Goal: Task Accomplishment & Management: Manage account settings

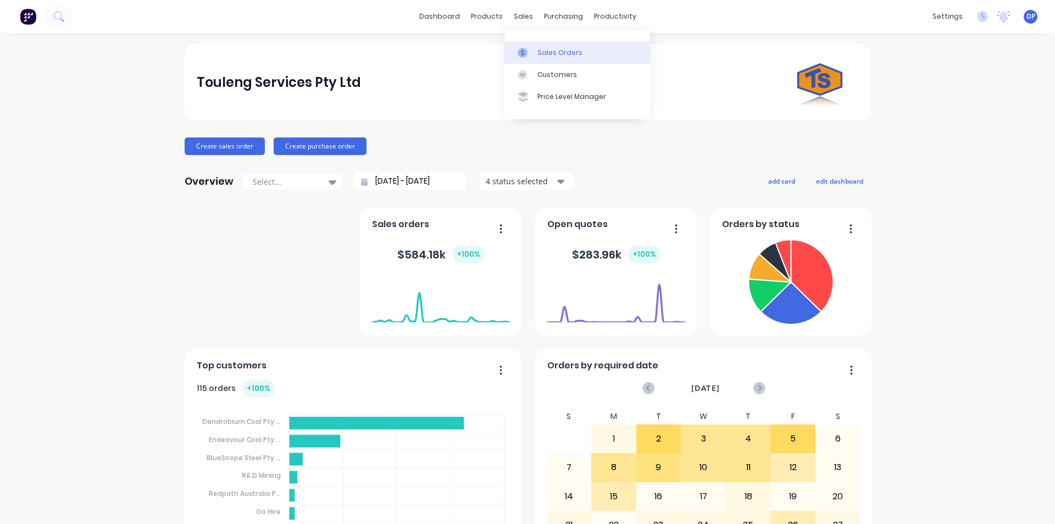
click at [574, 56] on div "Sales Orders" at bounding box center [560, 53] width 45 height 10
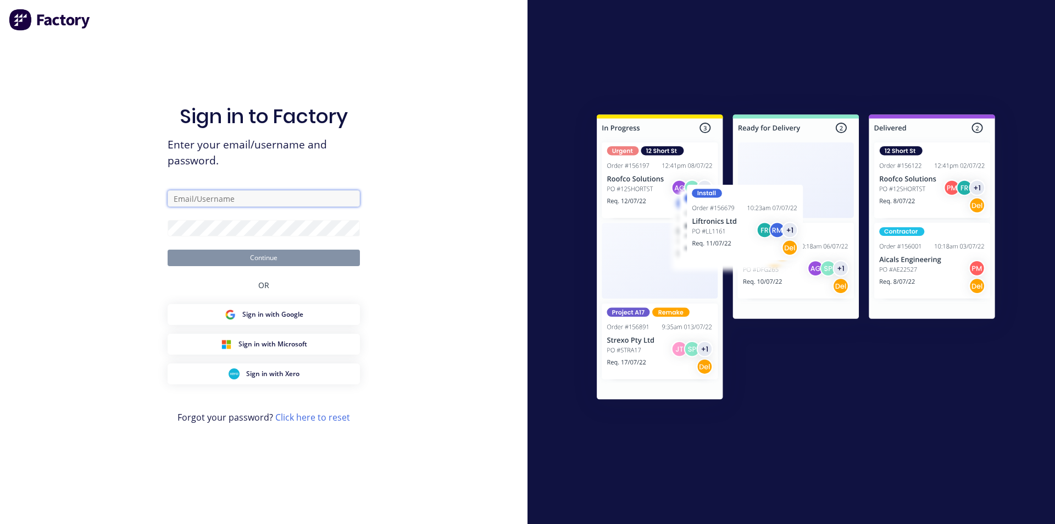
type input "[EMAIL_ADDRESS][DOMAIN_NAME]"
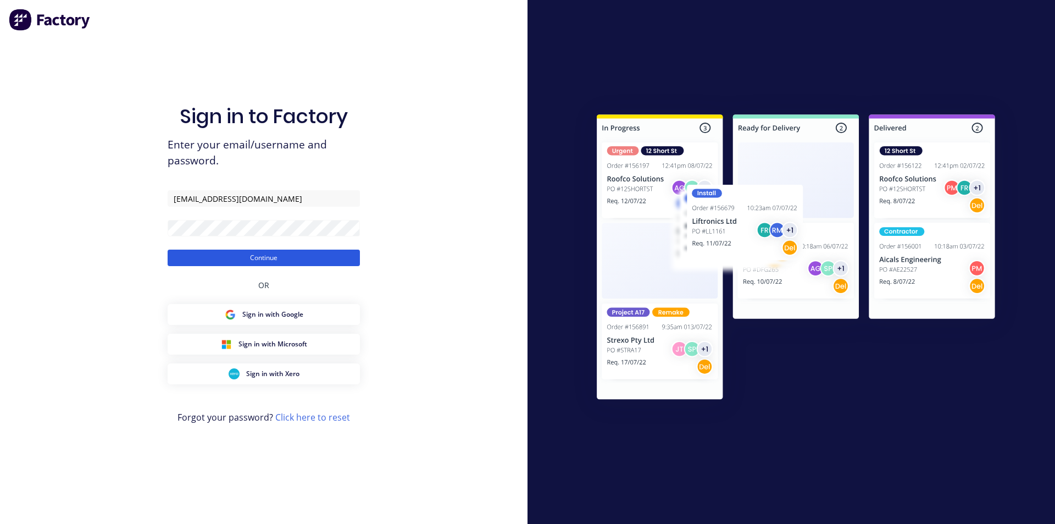
click at [255, 257] on button "Continue" at bounding box center [264, 258] width 192 height 16
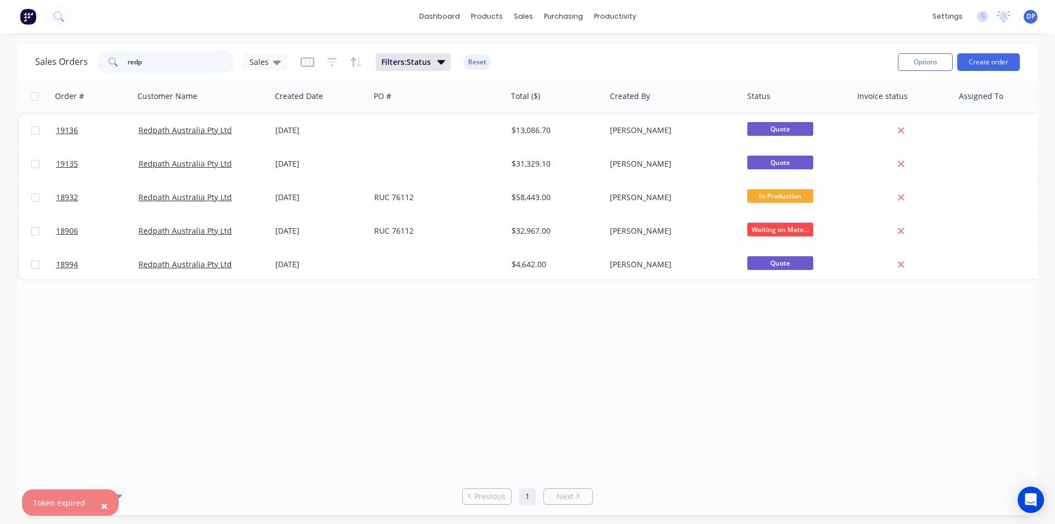
drag, startPoint x: 167, startPoint y: 66, endPoint x: 97, endPoint y: 66, distance: 70.4
click at [97, 66] on div "redp" at bounding box center [165, 62] width 137 height 22
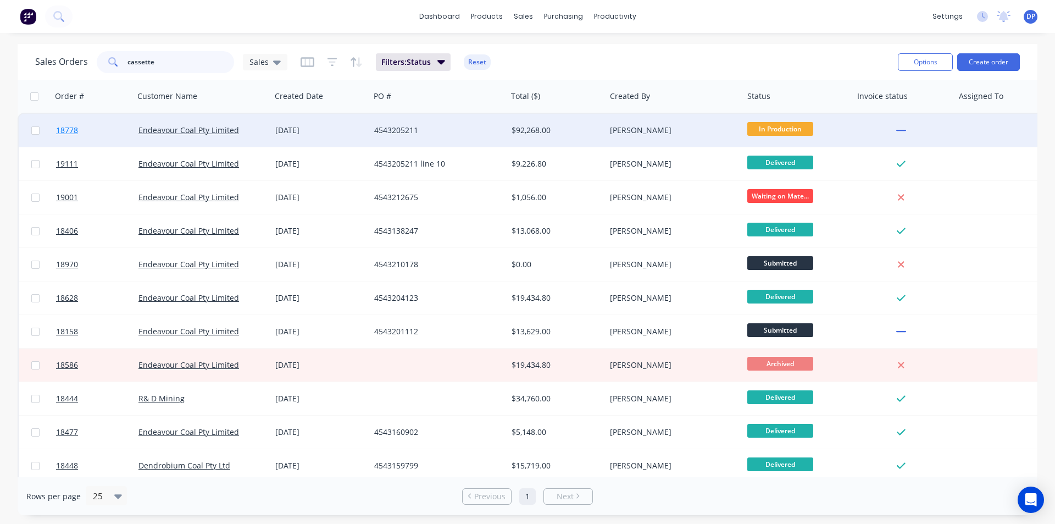
type input "cassette"
click at [68, 124] on link "18778" at bounding box center [97, 130] width 82 height 33
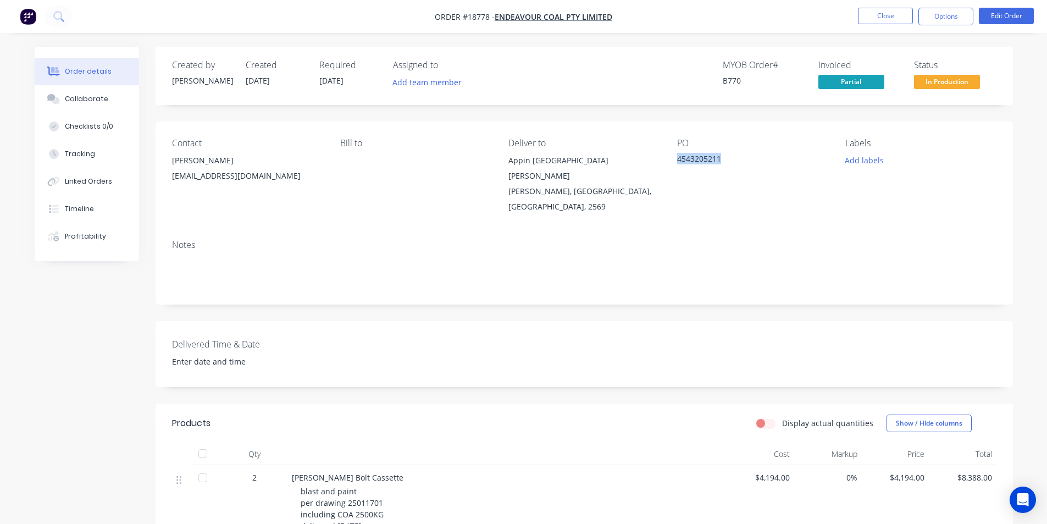
drag, startPoint x: 722, startPoint y: 160, endPoint x: 678, endPoint y: 161, distance: 44.0
click at [678, 161] on div "4543205211" at bounding box center [745, 160] width 137 height 15
copy div "4543205211"
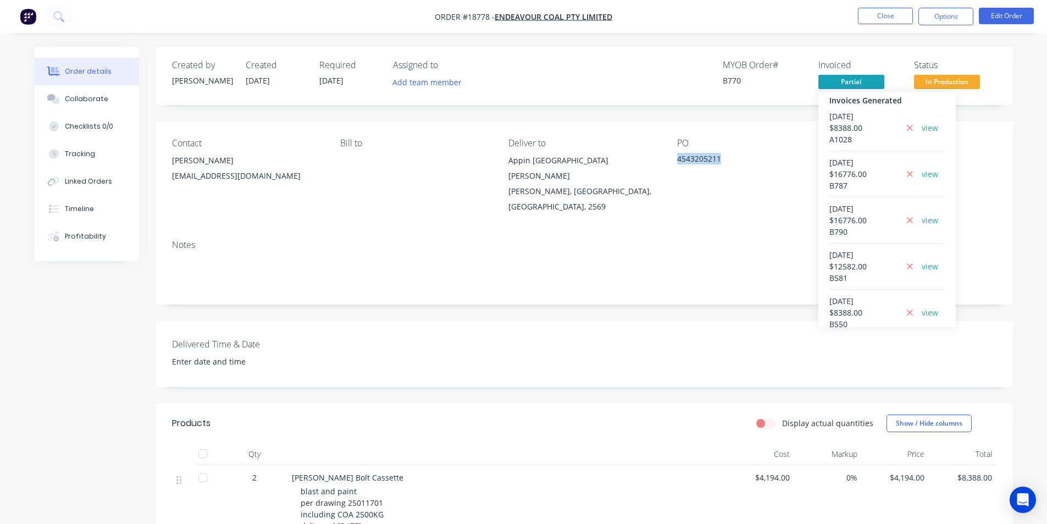
scroll to position [96, 0]
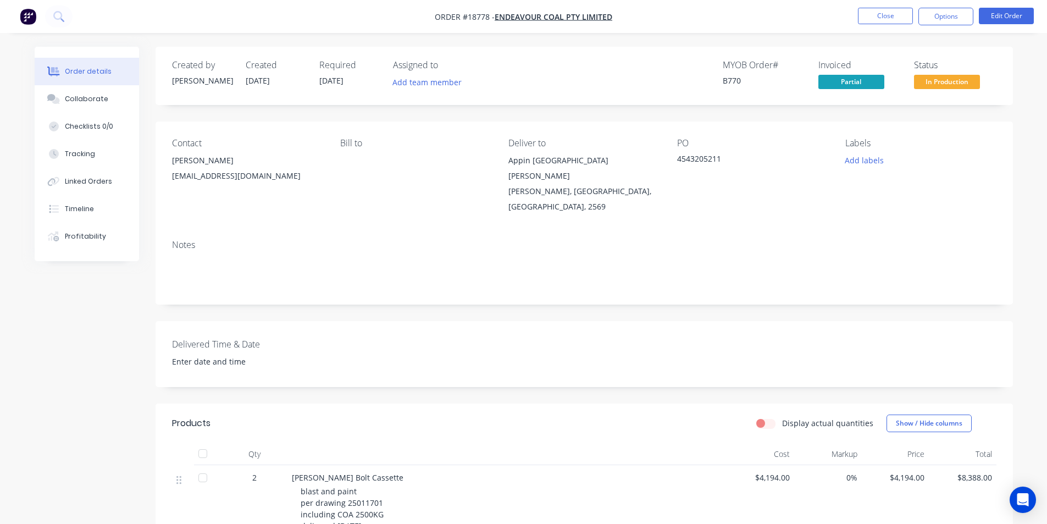
click at [379, 211] on div "Contact Ben Lace [EMAIL_ADDRESS][DOMAIN_NAME] Bill to Deliver to Appin [GEOGRAP…" at bounding box center [585, 175] width 858 height 109
click at [894, 16] on button "Close" at bounding box center [885, 16] width 55 height 16
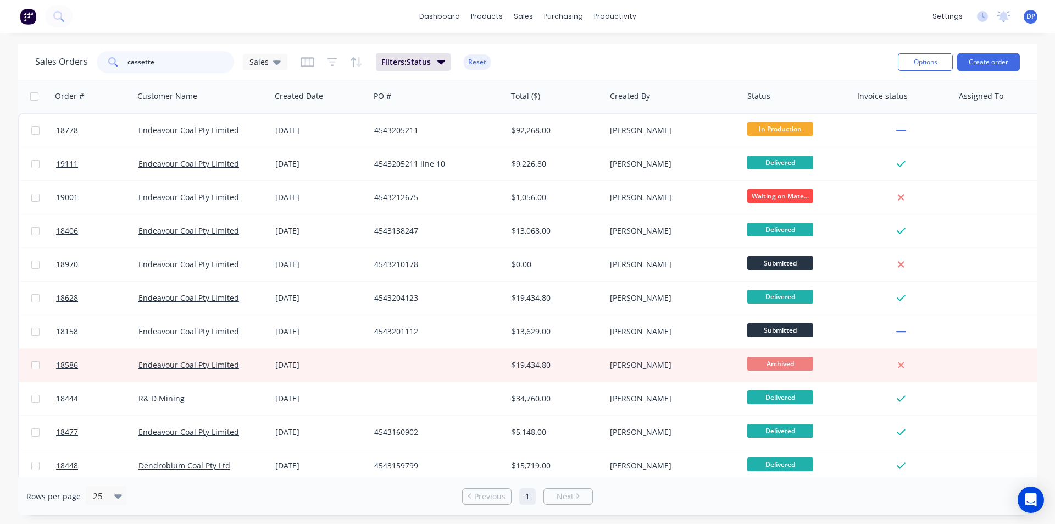
drag, startPoint x: 176, startPoint y: 57, endPoint x: 97, endPoint y: 59, distance: 79.7
click at [97, 59] on div "cassette" at bounding box center [165, 62] width 137 height 22
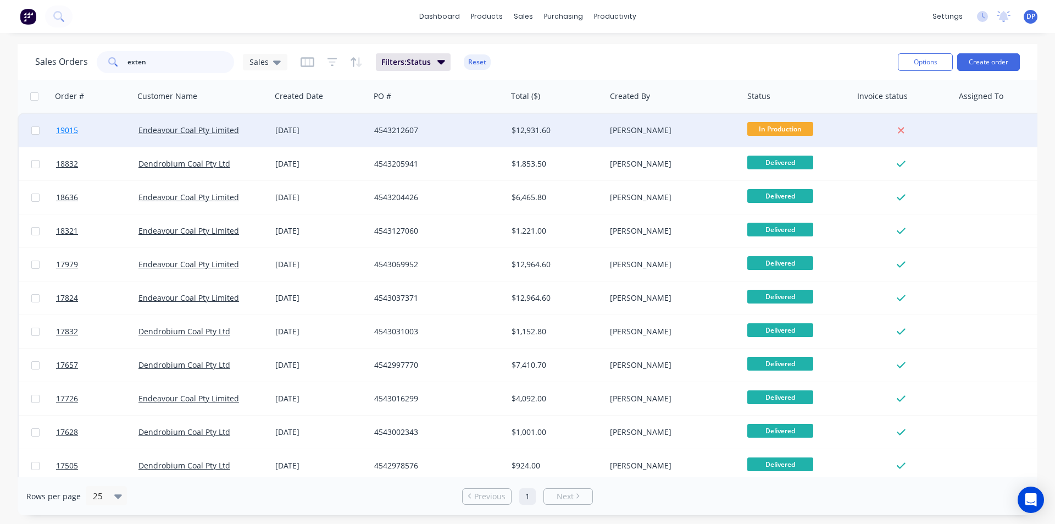
type input "exten"
click at [66, 131] on span "19015" at bounding box center [67, 130] width 22 height 11
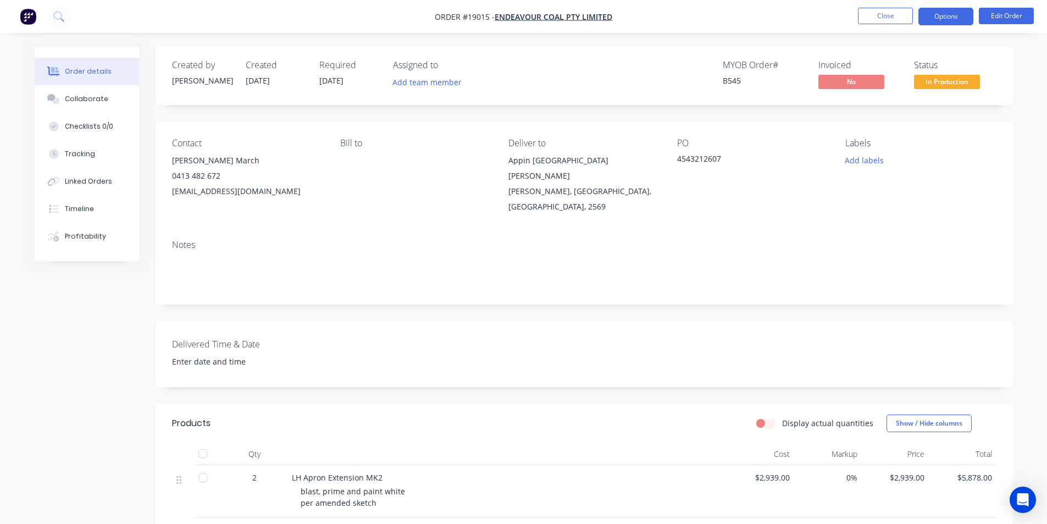
click at [946, 20] on button "Options" at bounding box center [946, 17] width 55 height 18
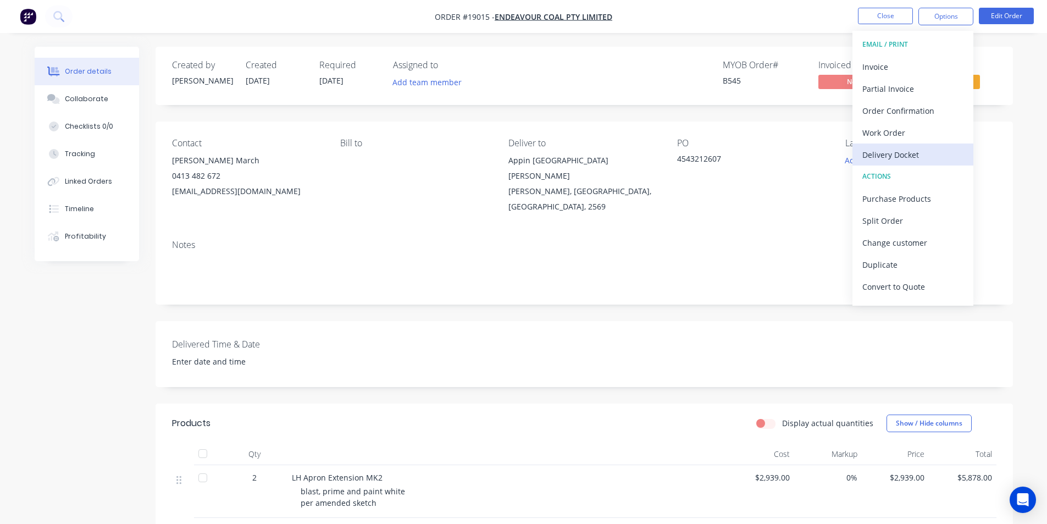
click at [922, 154] on div "Delivery Docket" at bounding box center [912, 155] width 101 height 16
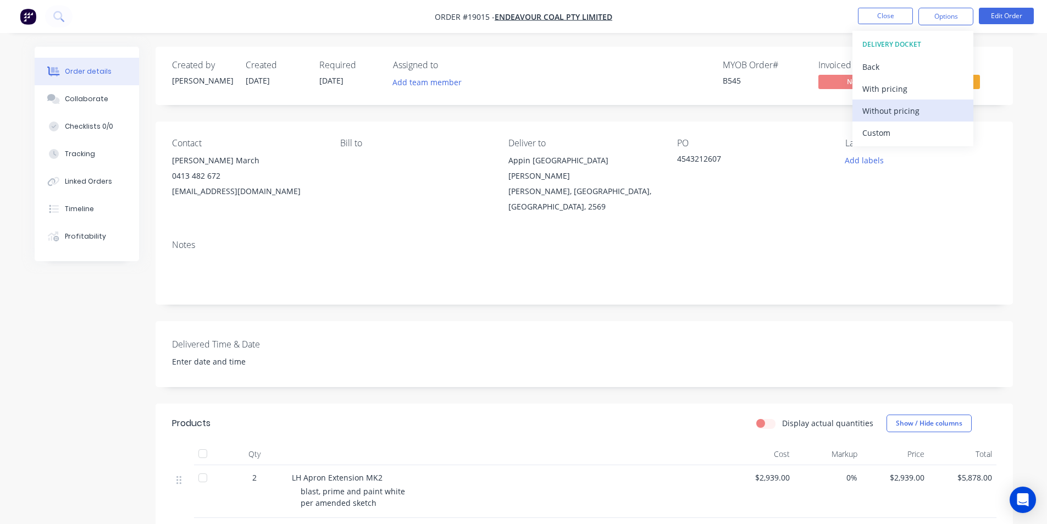
click at [883, 111] on div "Without pricing" at bounding box center [912, 111] width 101 height 16
click at [804, 136] on div "Contact [PERSON_NAME] March 0413 482 672 [EMAIL_ADDRESS][DOMAIN_NAME] Bill to D…" at bounding box center [585, 175] width 858 height 109
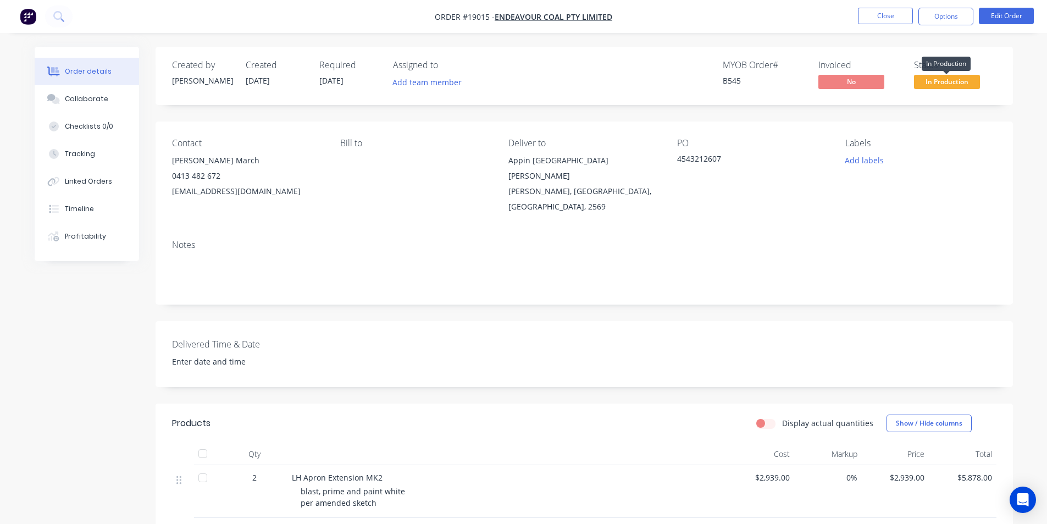
click at [961, 77] on span "In Production" at bounding box center [947, 82] width 66 height 14
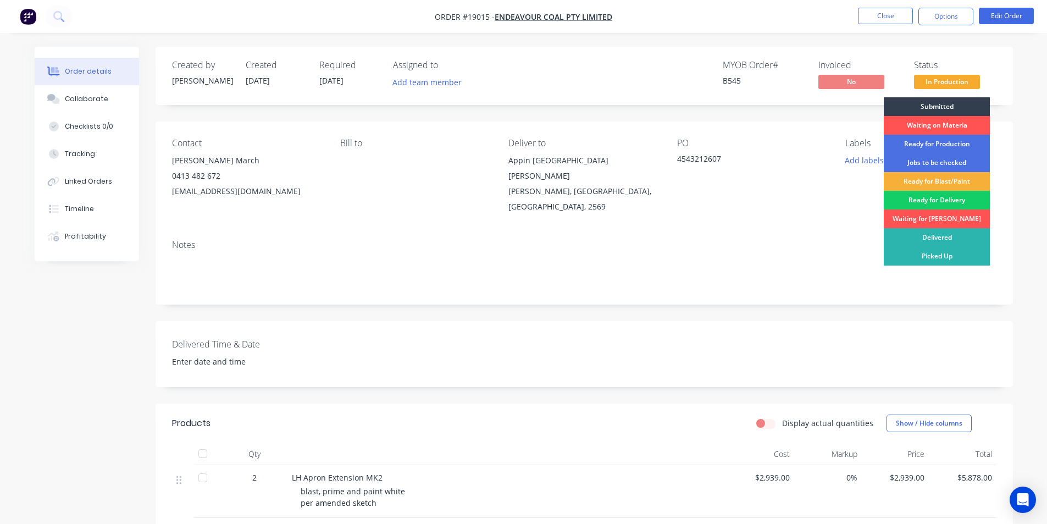
click at [958, 202] on div "Ready for Delivery" at bounding box center [937, 200] width 106 height 19
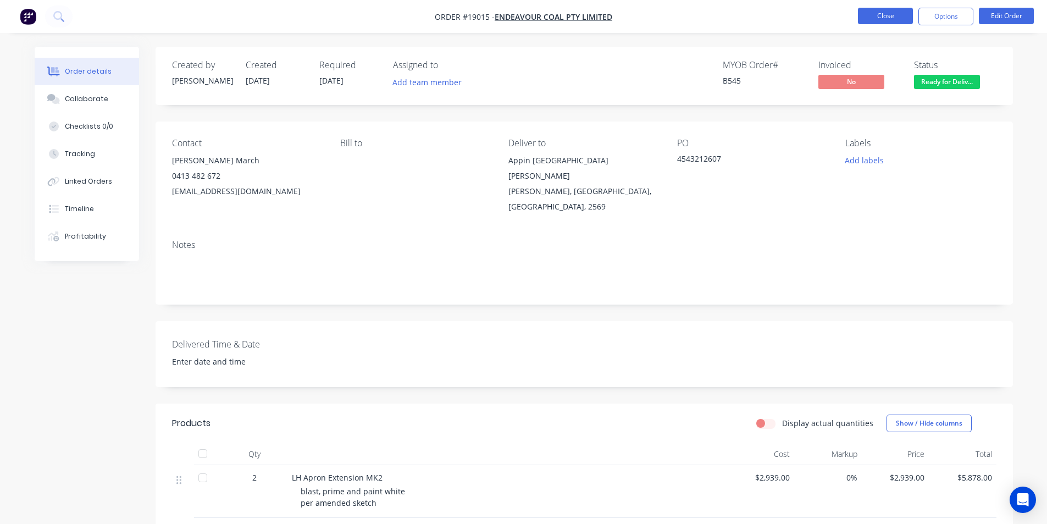
click at [890, 9] on button "Close" at bounding box center [885, 16] width 55 height 16
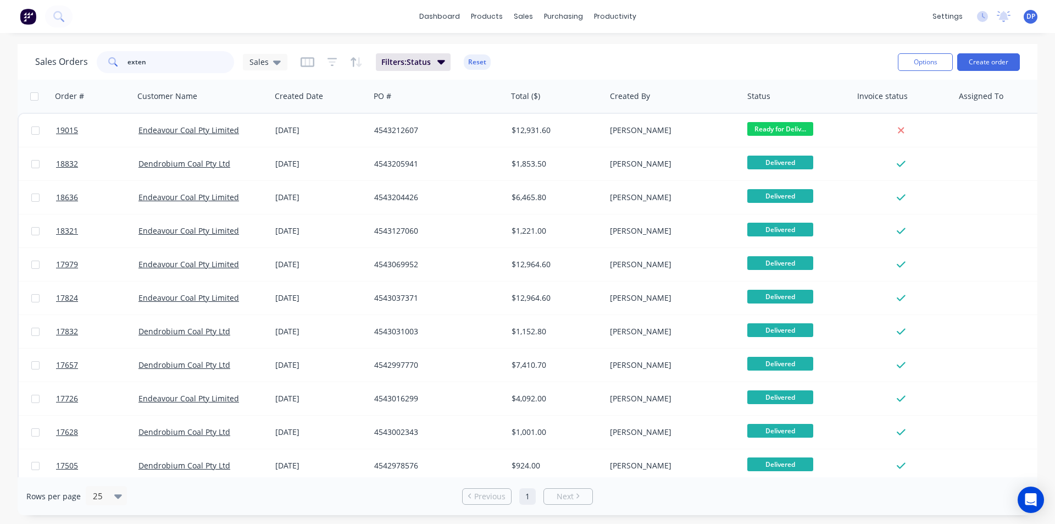
drag, startPoint x: 155, startPoint y: 62, endPoint x: 108, endPoint y: 62, distance: 47.3
click at [108, 62] on div "exten" at bounding box center [165, 62] width 137 height 22
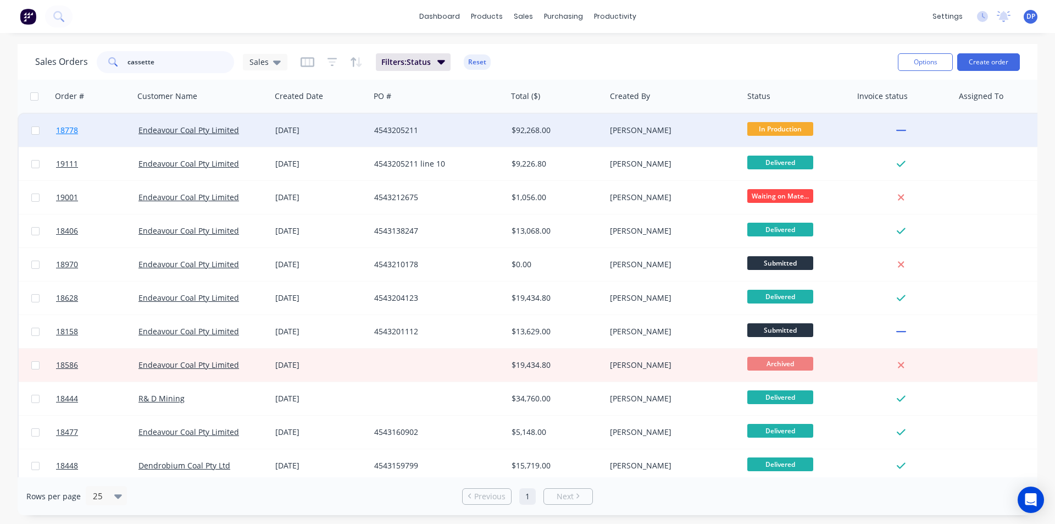
type input "cassette"
click at [70, 133] on span "18778" at bounding box center [67, 130] width 22 height 11
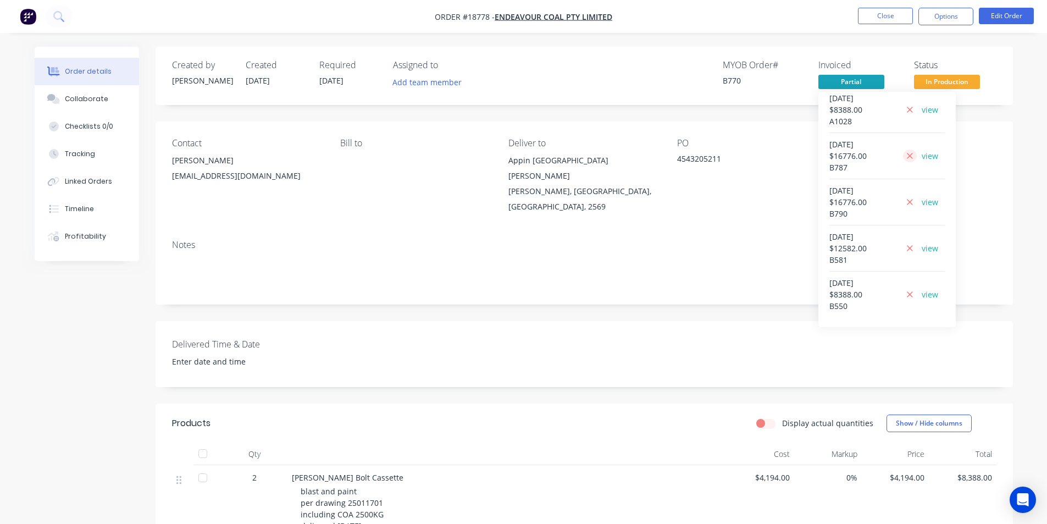
scroll to position [96, 0]
click at [925, 290] on link "view" at bounding box center [930, 293] width 16 height 12
click at [928, 247] on link "view" at bounding box center [930, 247] width 16 height 12
click at [928, 201] on link "view" at bounding box center [930, 201] width 16 height 12
click at [925, 153] on link "view" at bounding box center [930, 155] width 16 height 12
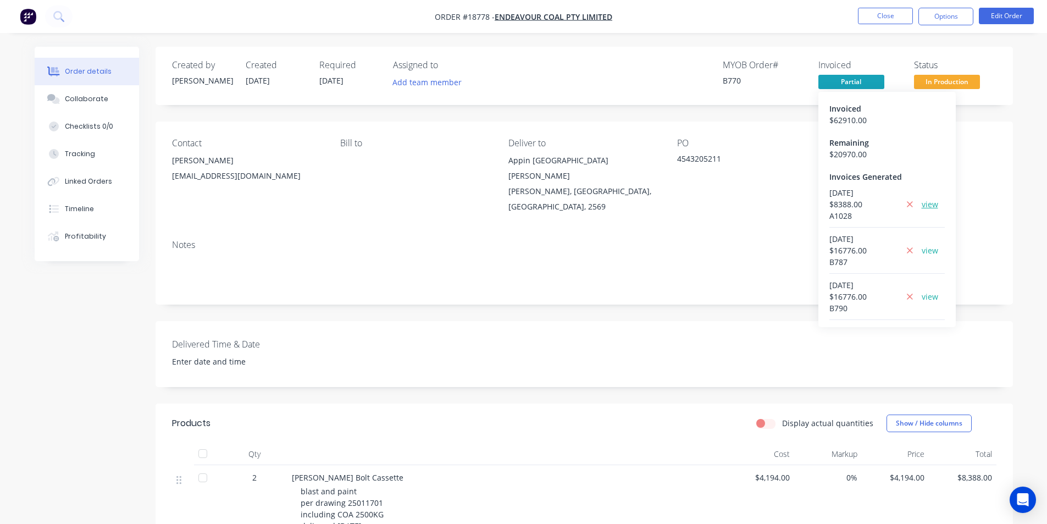
click at [926, 208] on link "view" at bounding box center [930, 204] width 16 height 12
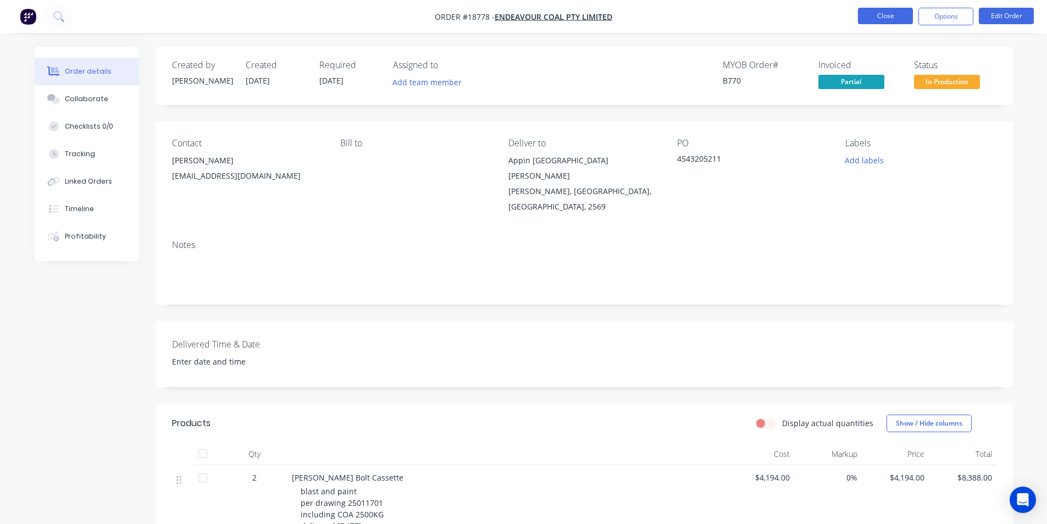
click at [875, 13] on button "Close" at bounding box center [885, 16] width 55 height 16
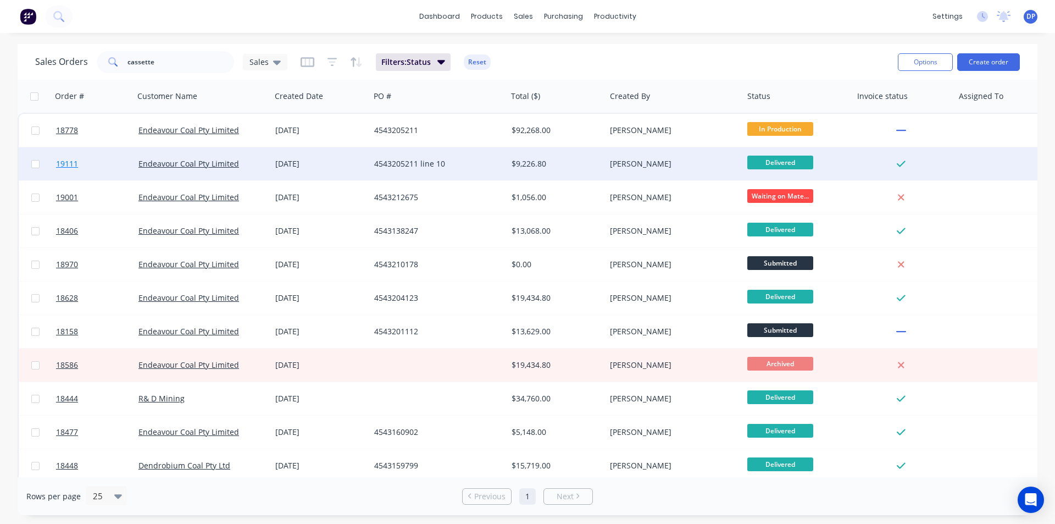
click at [78, 164] on span "19111" at bounding box center [67, 163] width 22 height 11
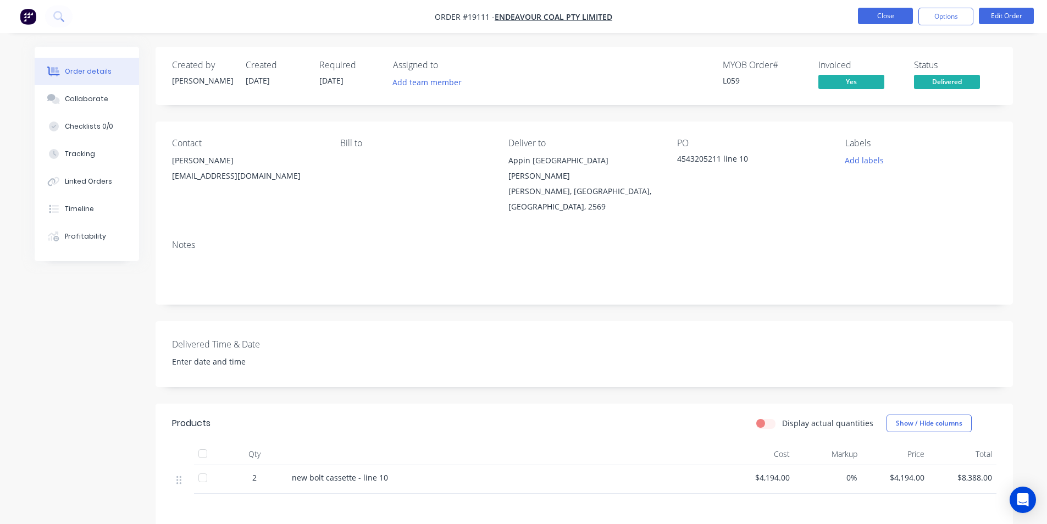
click at [893, 19] on button "Close" at bounding box center [885, 16] width 55 height 16
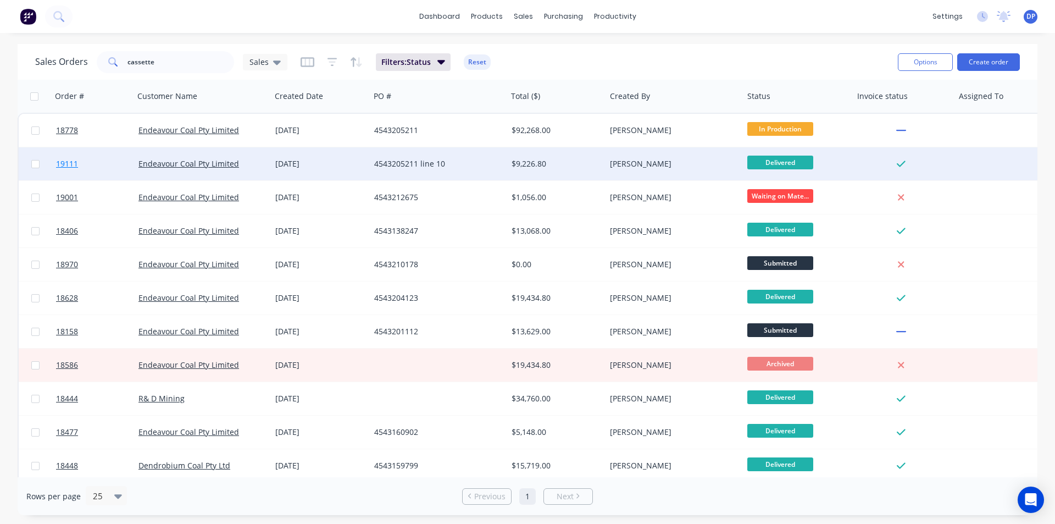
click at [70, 162] on span "19111" at bounding box center [67, 163] width 22 height 11
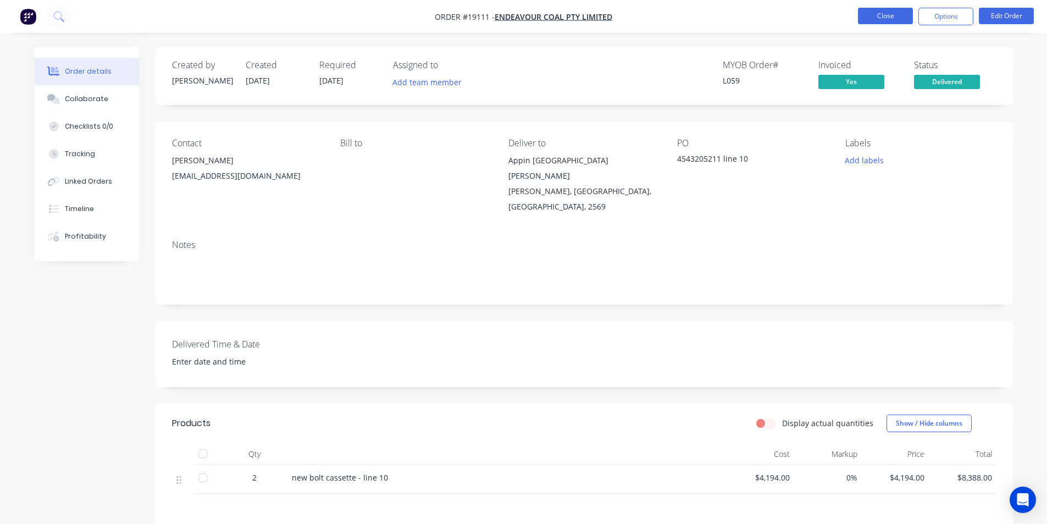
click at [887, 16] on button "Close" at bounding box center [885, 16] width 55 height 16
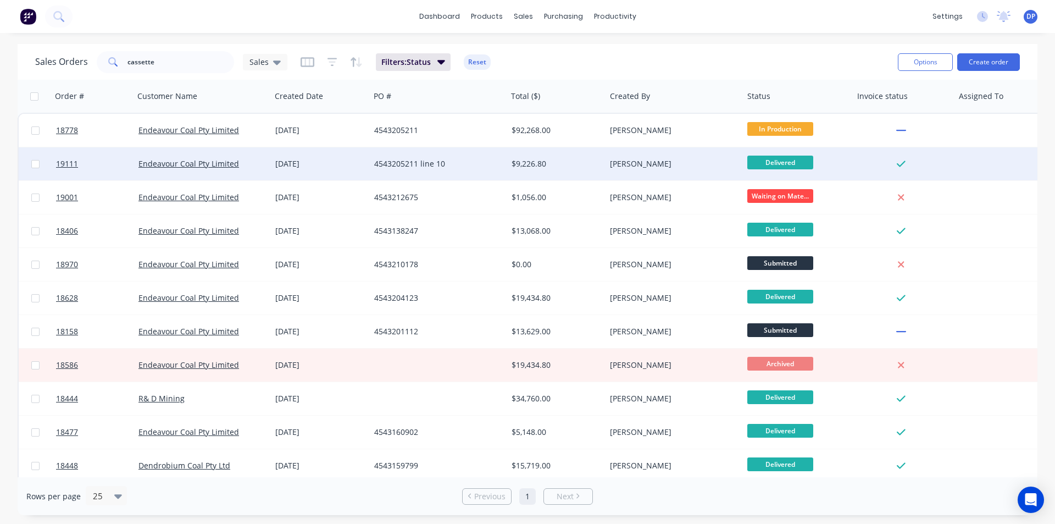
click at [294, 165] on div "[DATE]" at bounding box center [320, 163] width 90 height 11
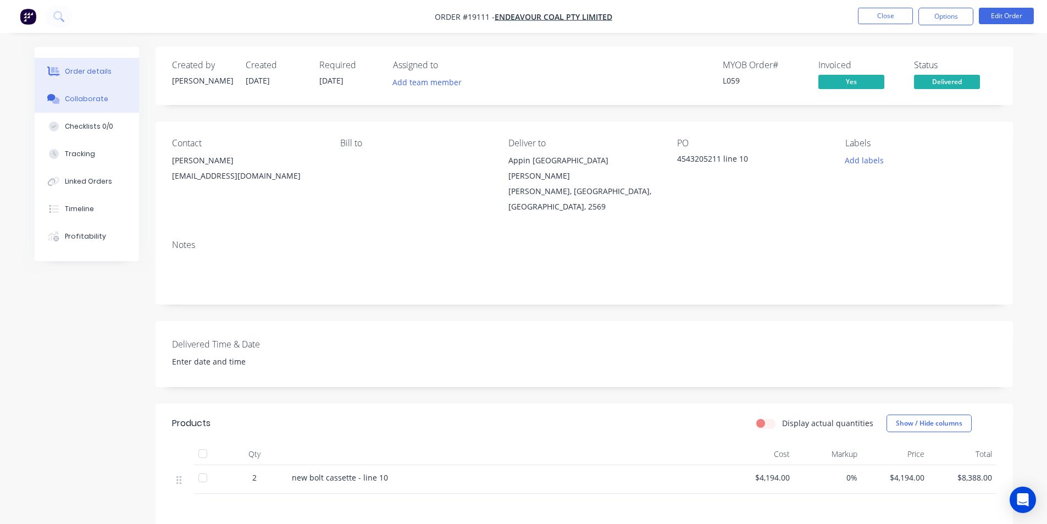
click at [109, 98] on button "Collaborate" at bounding box center [87, 98] width 104 height 27
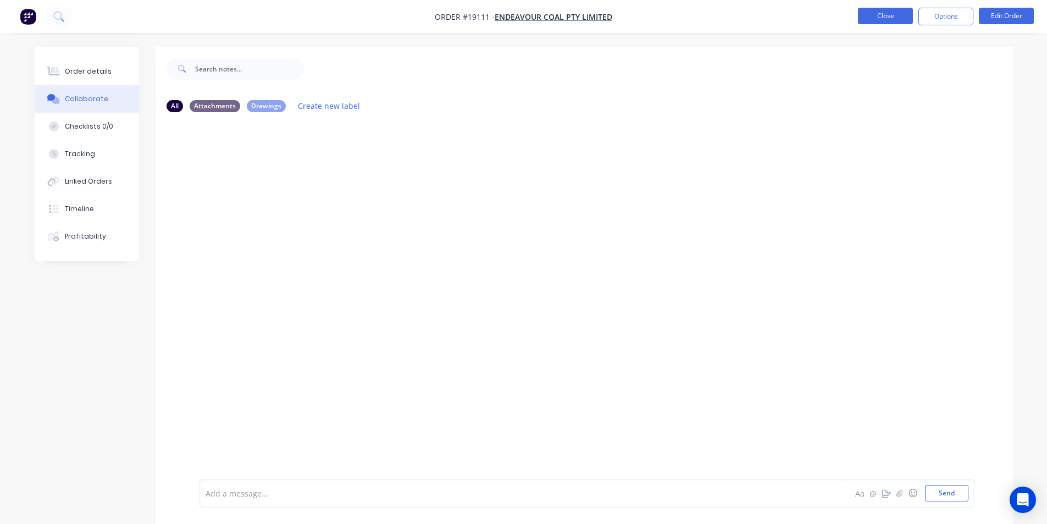
click at [879, 24] on button "Close" at bounding box center [885, 16] width 55 height 16
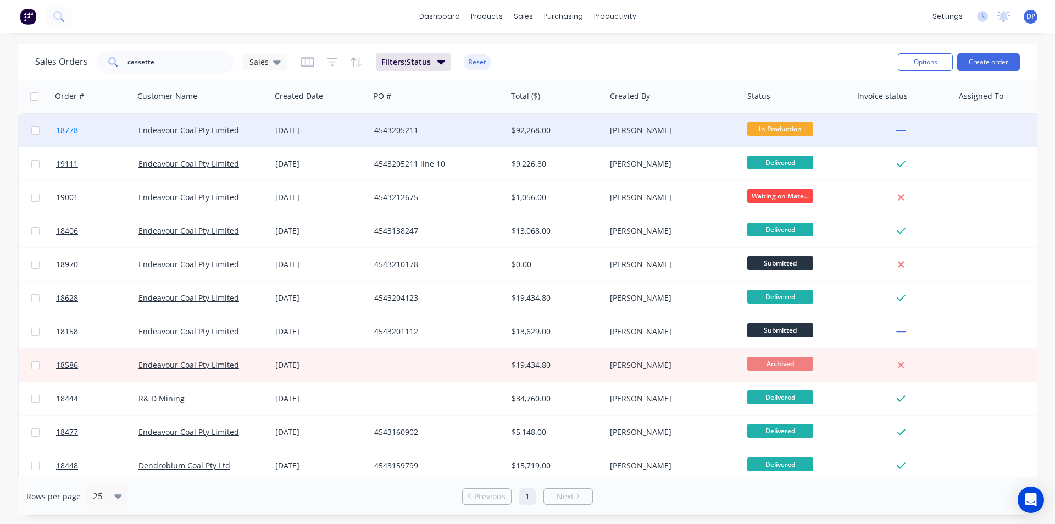
click at [84, 126] on link "18778" at bounding box center [97, 130] width 82 height 33
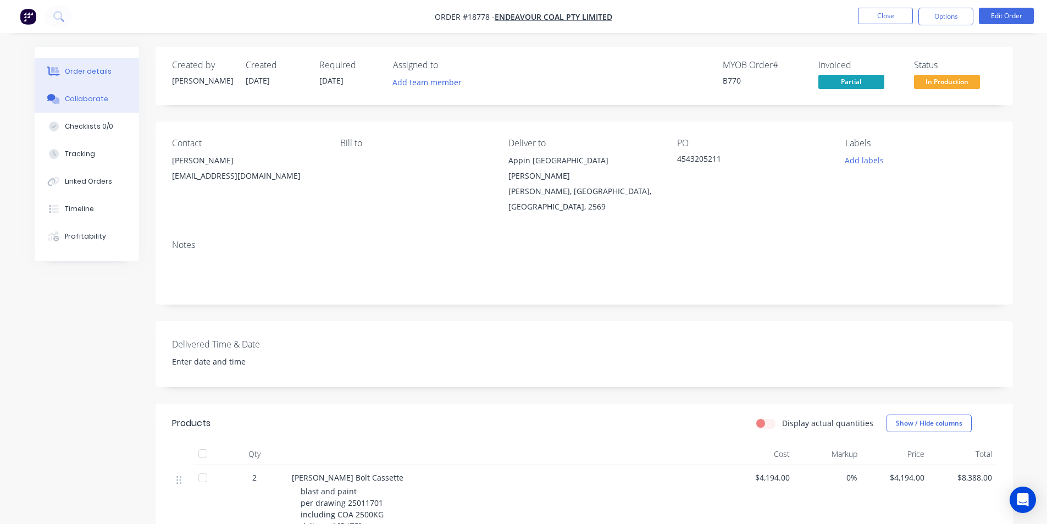
click at [92, 105] on button "Collaborate" at bounding box center [87, 98] width 104 height 27
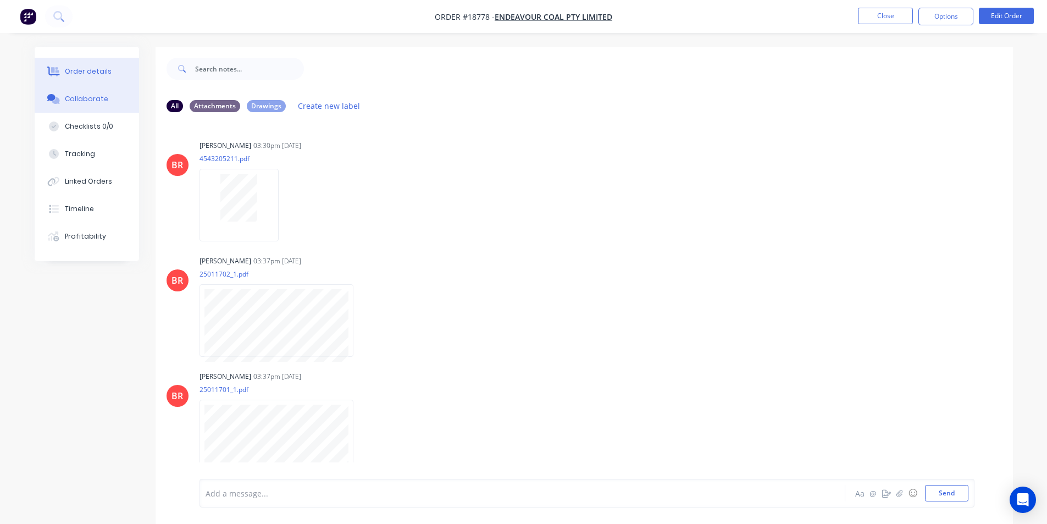
click at [94, 77] on button "Order details" at bounding box center [87, 71] width 104 height 27
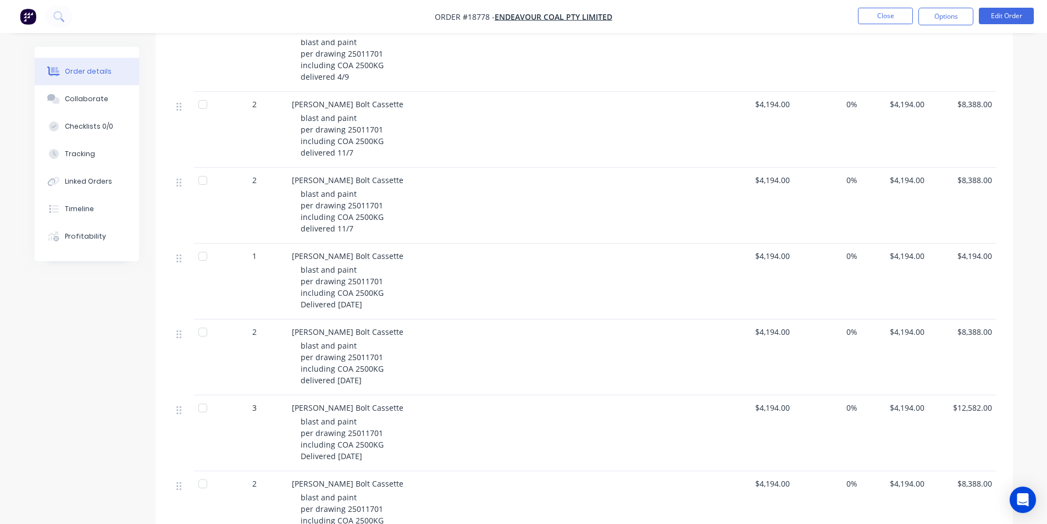
scroll to position [825, 0]
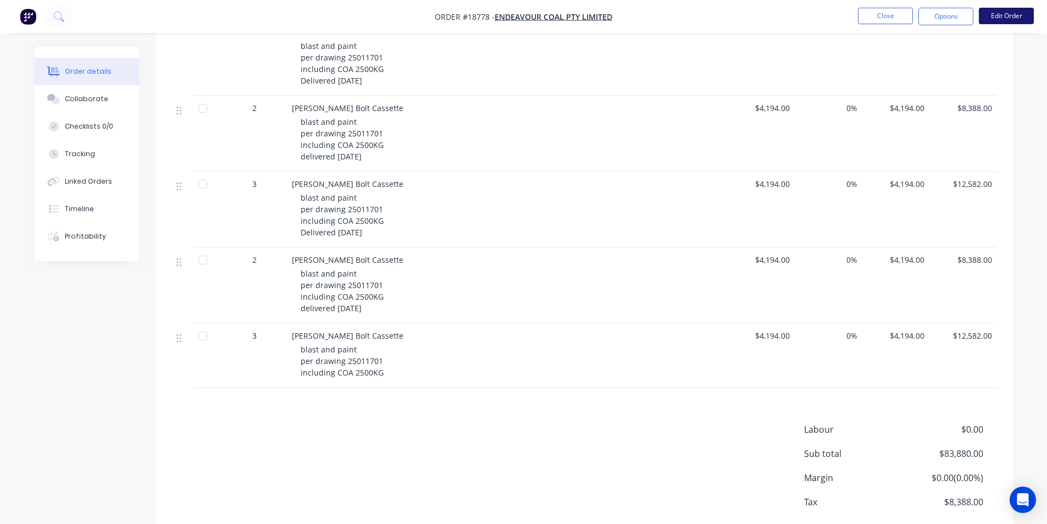
click at [1019, 14] on button "Edit Order" at bounding box center [1006, 16] width 55 height 16
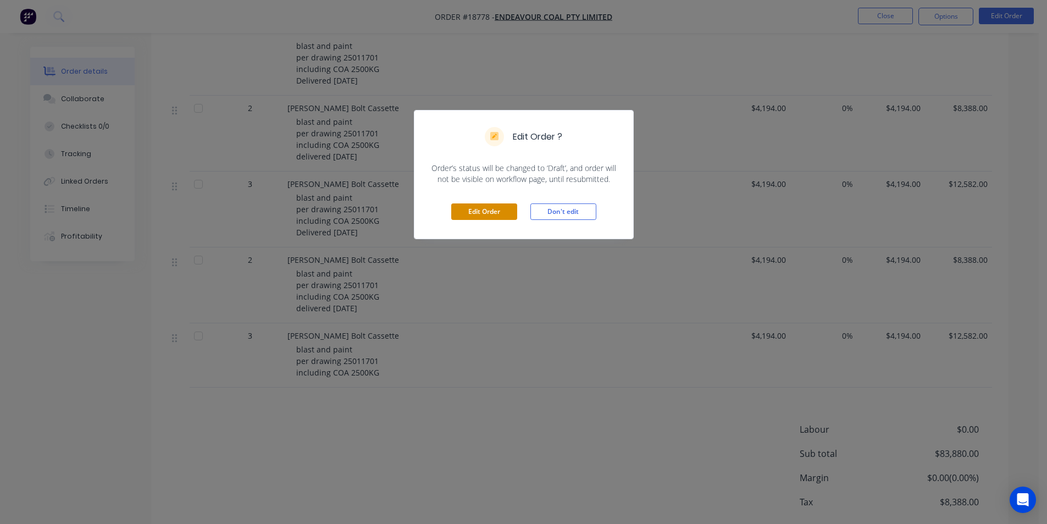
click at [505, 211] on button "Edit Order" at bounding box center [484, 211] width 66 height 16
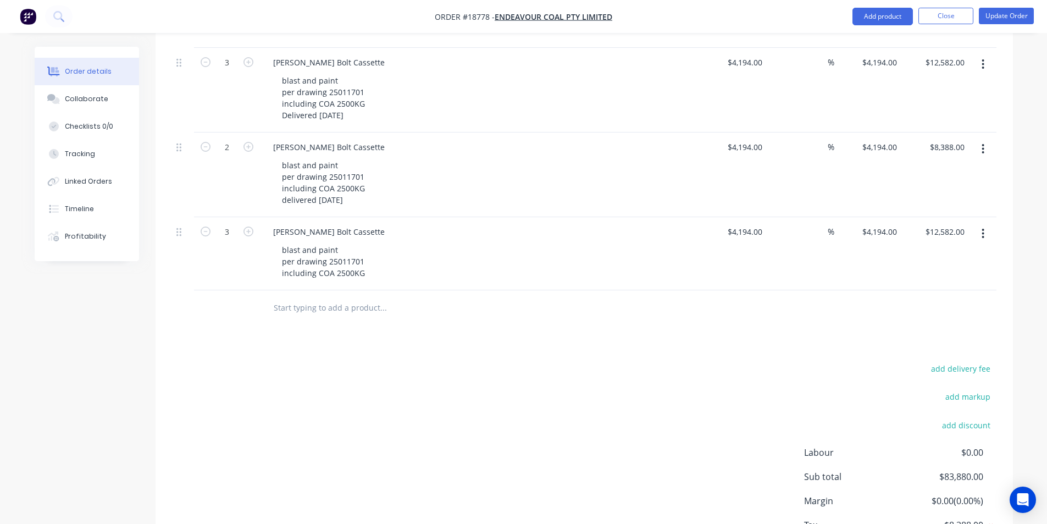
scroll to position [1094, 0]
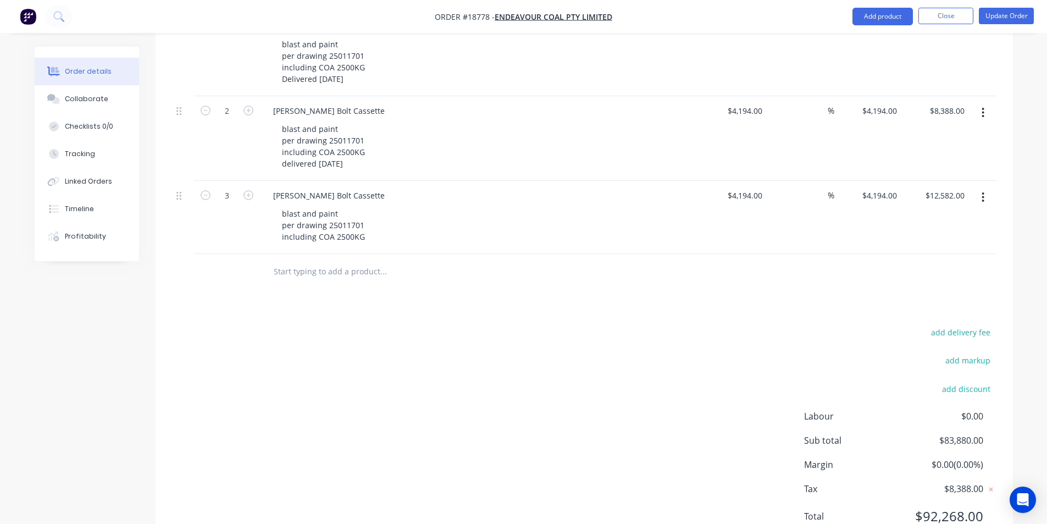
click at [984, 187] on button "button" at bounding box center [983, 197] width 26 height 20
click at [928, 240] on div "Duplicate" at bounding box center [944, 248] width 85 height 16
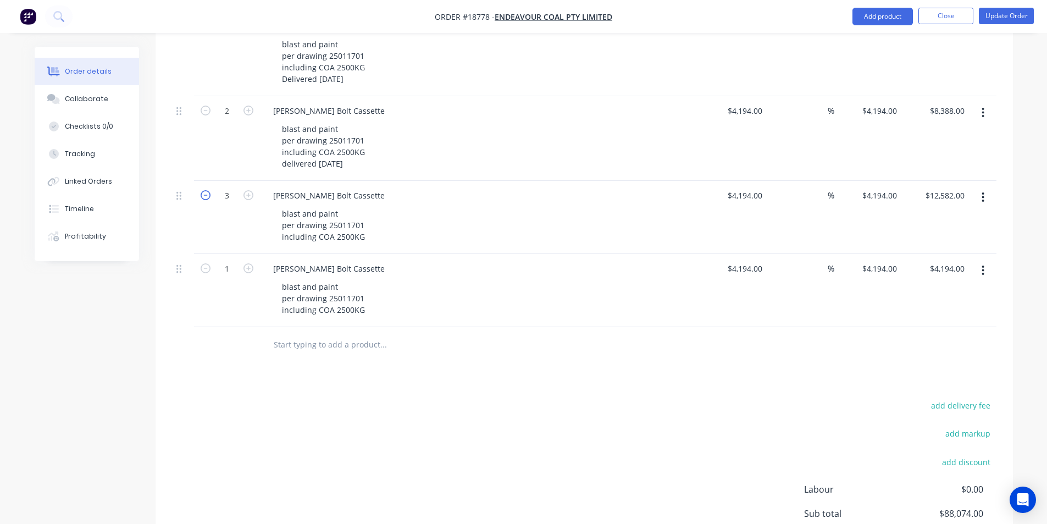
click at [207, 190] on icon "button" at bounding box center [206, 195] width 10 height 10
type input "2"
type input "$8,388.00"
click at [1014, 14] on button "Update Order" at bounding box center [1006, 16] width 55 height 16
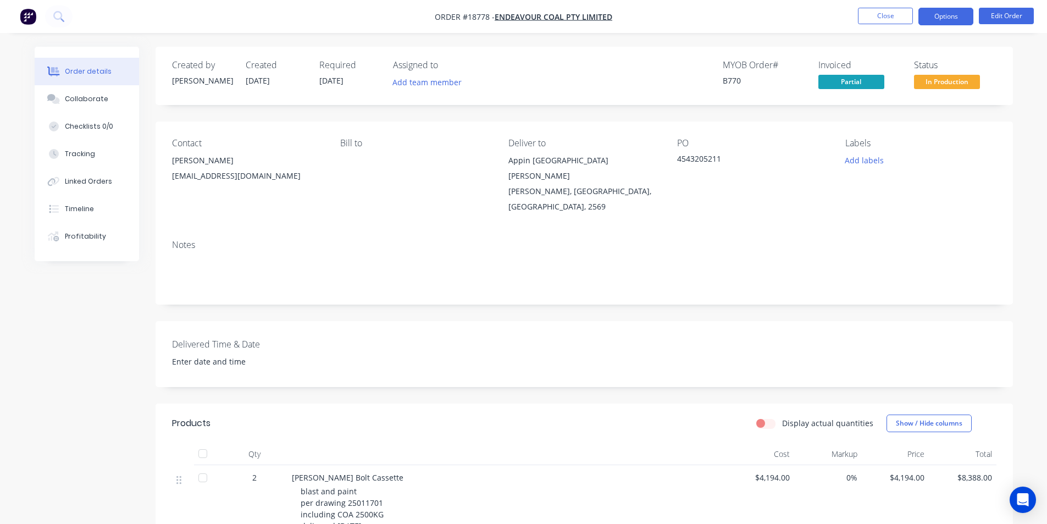
click at [948, 15] on button "Options" at bounding box center [946, 17] width 55 height 18
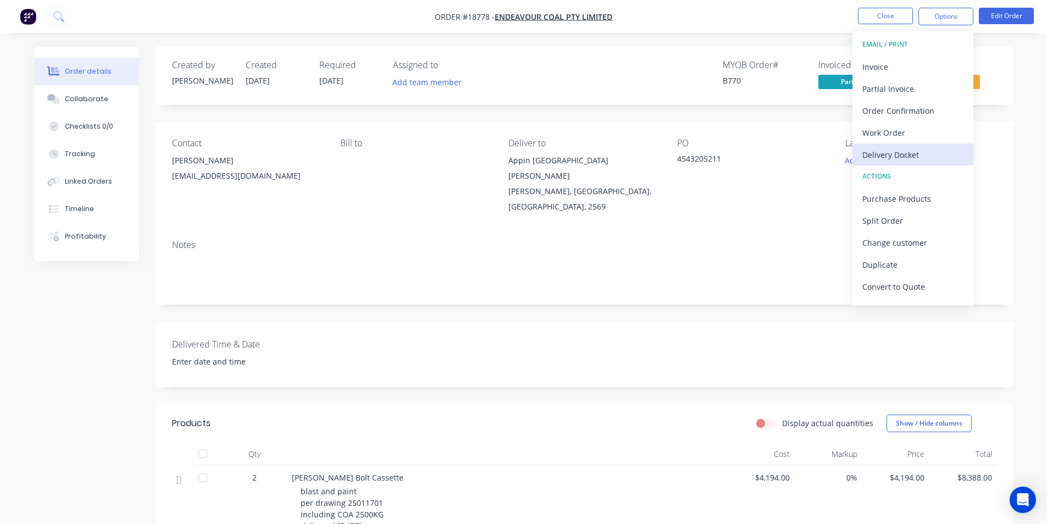
click at [903, 153] on div "Delivery Docket" at bounding box center [912, 155] width 101 height 16
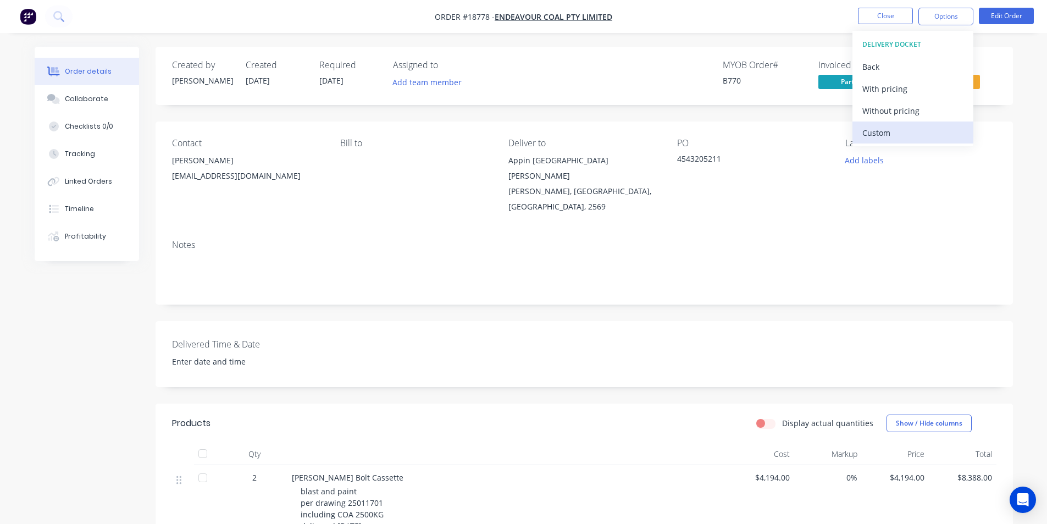
click at [887, 139] on div "Custom" at bounding box center [912, 133] width 101 height 16
click at [889, 115] on div "Without pricing" at bounding box center [912, 111] width 101 height 16
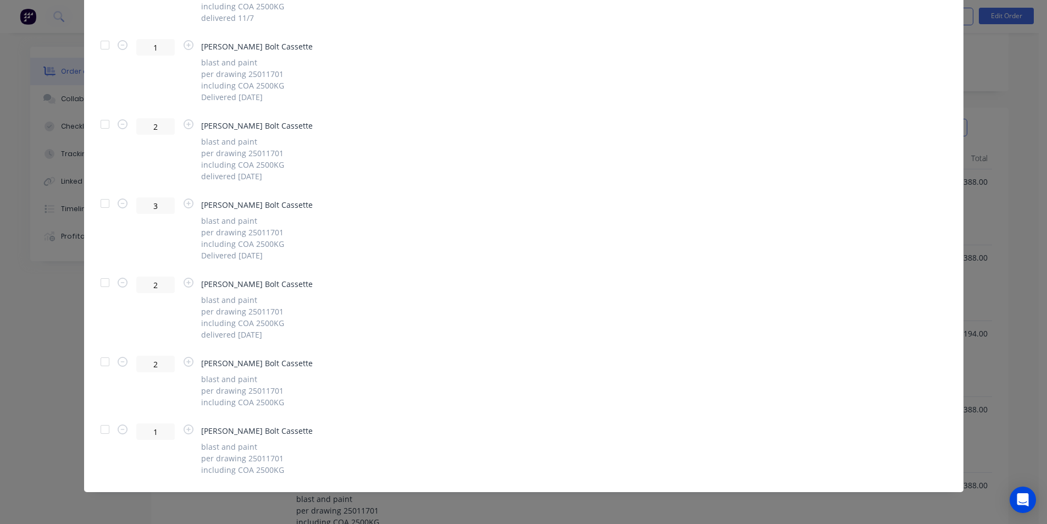
scroll to position [330, 0]
click at [101, 356] on div at bounding box center [105, 362] width 22 height 22
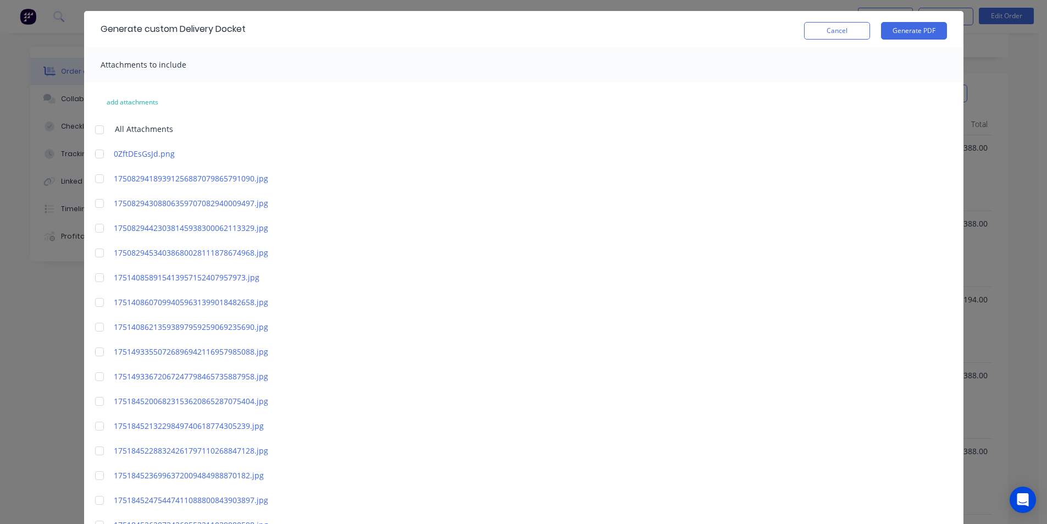
scroll to position [0, 0]
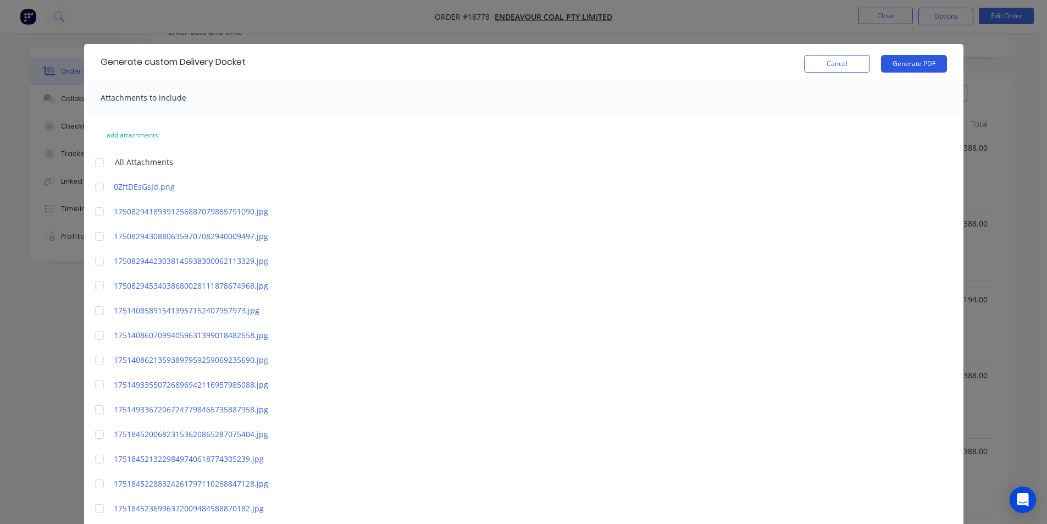
click at [899, 61] on button "Generate PDF" at bounding box center [914, 64] width 66 height 18
click at [829, 60] on button "Cancel" at bounding box center [837, 64] width 66 height 18
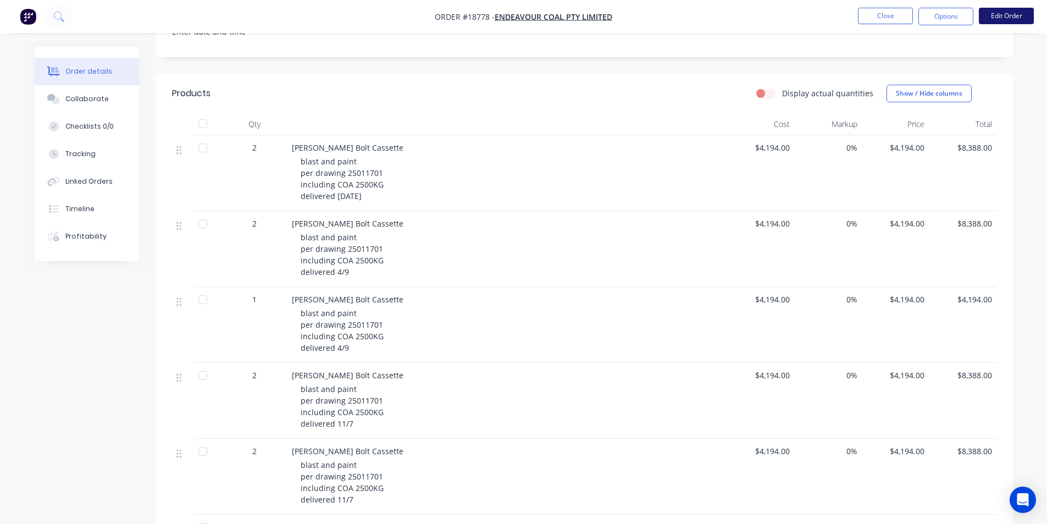
click at [997, 16] on button "Edit Order" at bounding box center [1006, 16] width 55 height 16
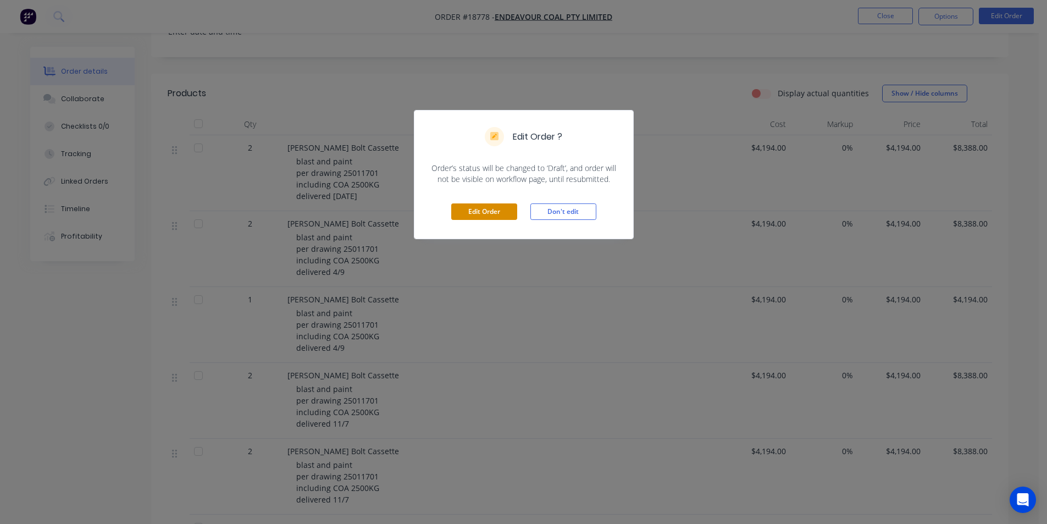
click at [508, 209] on button "Edit Order" at bounding box center [484, 211] width 66 height 16
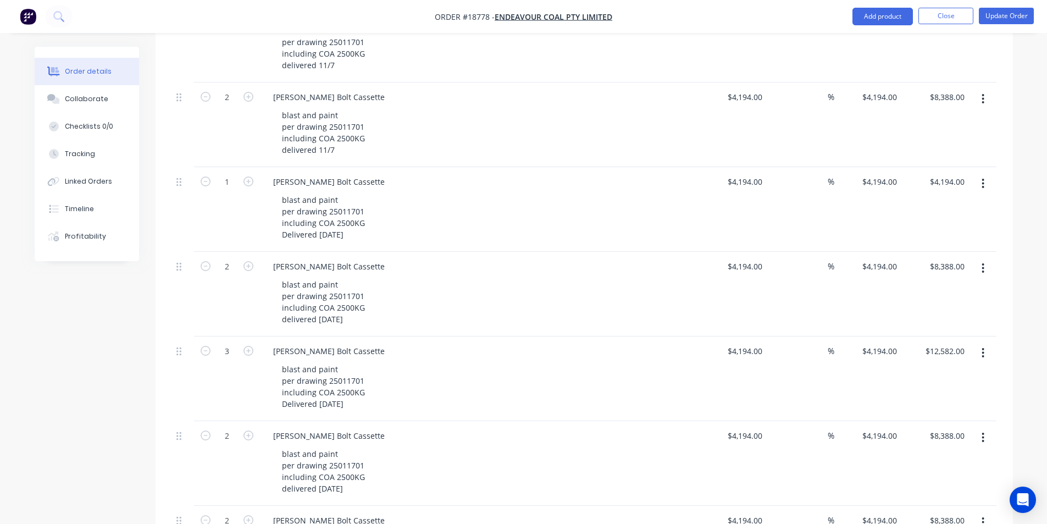
scroll to position [1168, 0]
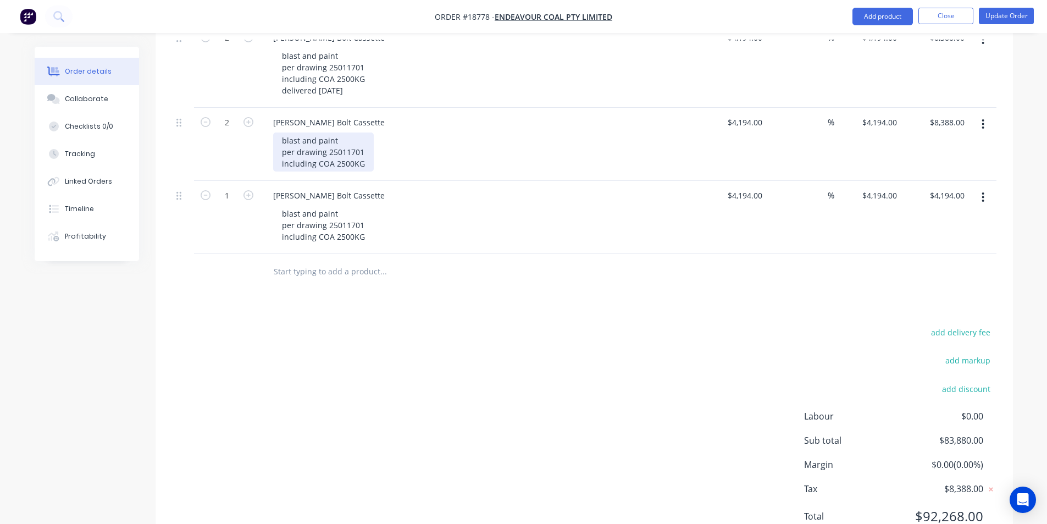
click at [366, 132] on div "blast and paint per drawing 25011701 including COA 2500KG" at bounding box center [323, 151] width 101 height 39
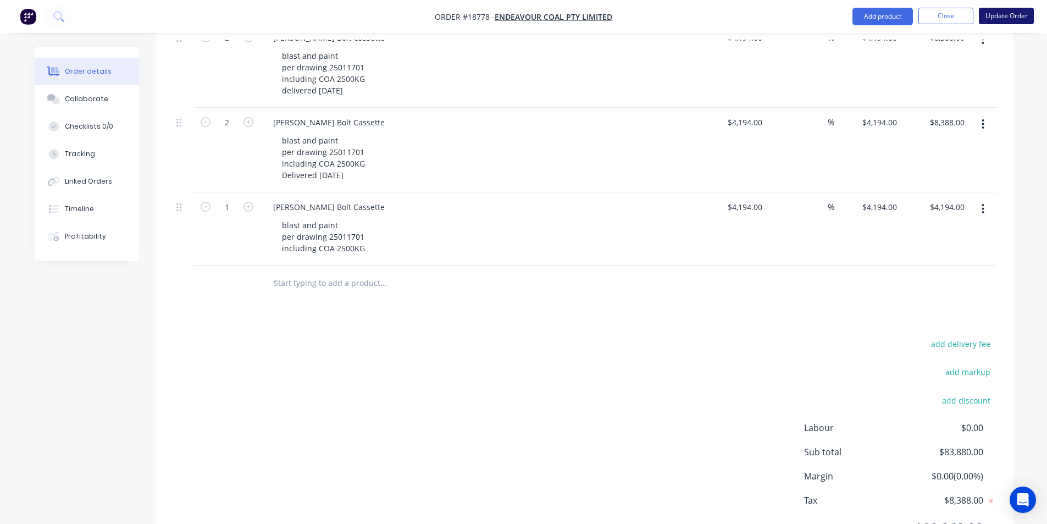
click at [1006, 16] on button "Update Order" at bounding box center [1006, 16] width 55 height 16
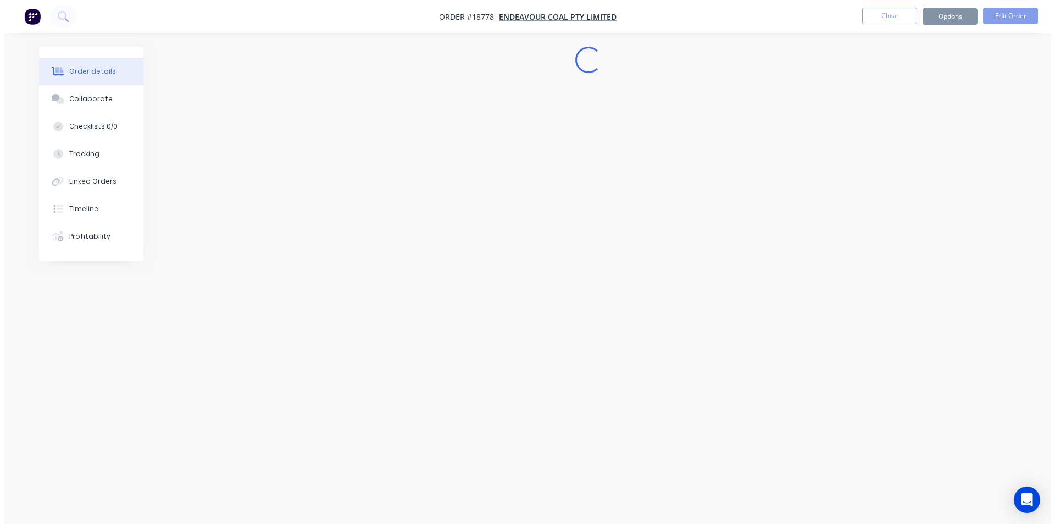
scroll to position [0, 0]
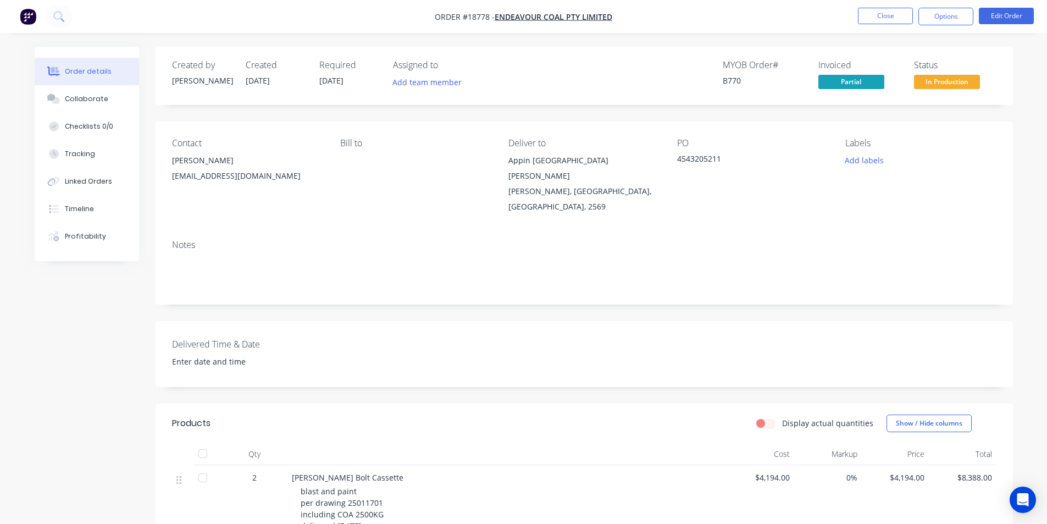
click at [24, 15] on img "button" at bounding box center [28, 16] width 16 height 16
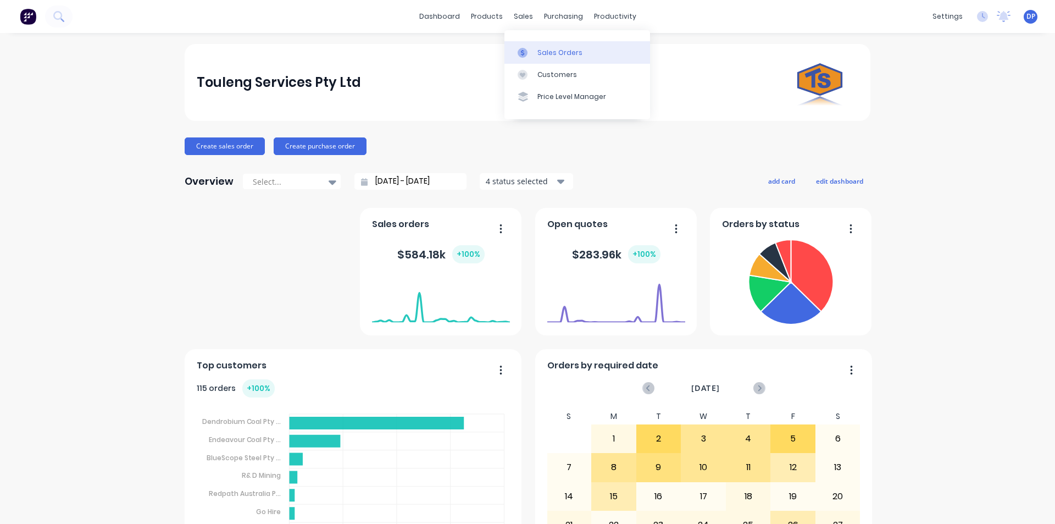
click at [556, 45] on link "Sales Orders" at bounding box center [578, 52] width 146 height 22
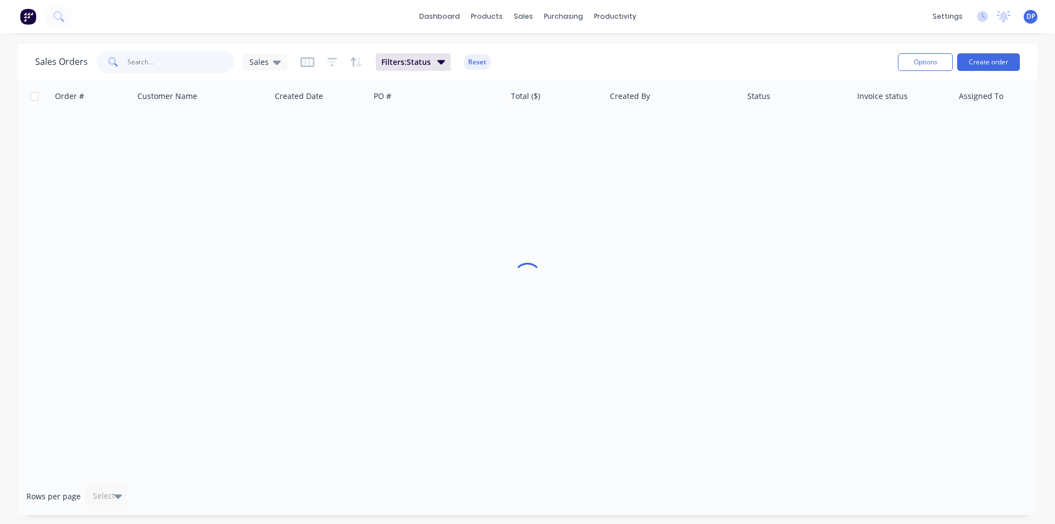
drag, startPoint x: 167, startPoint y: 57, endPoint x: 156, endPoint y: 59, distance: 10.6
click at [162, 58] on input "text" at bounding box center [181, 62] width 107 height 22
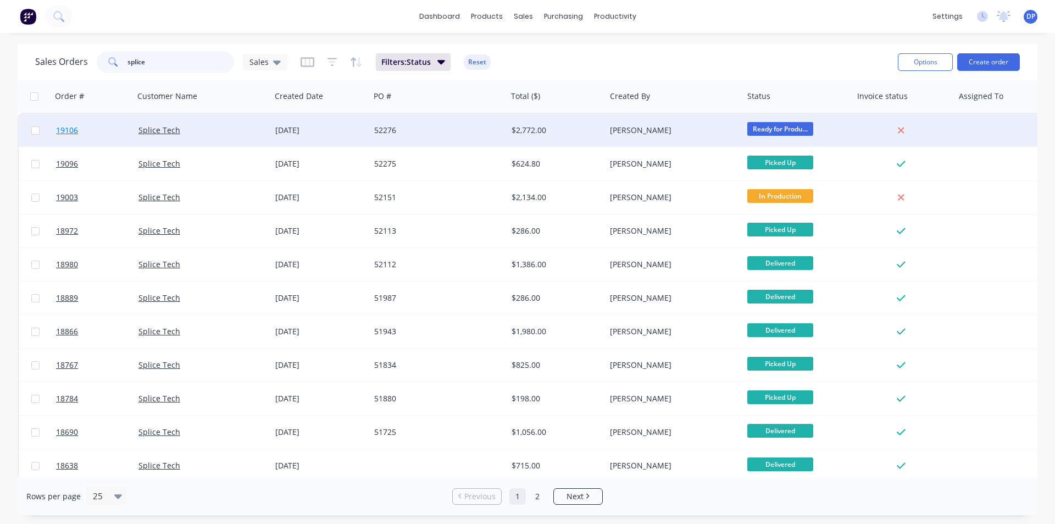
type input "splice"
click at [79, 132] on link "19106" at bounding box center [97, 130] width 82 height 33
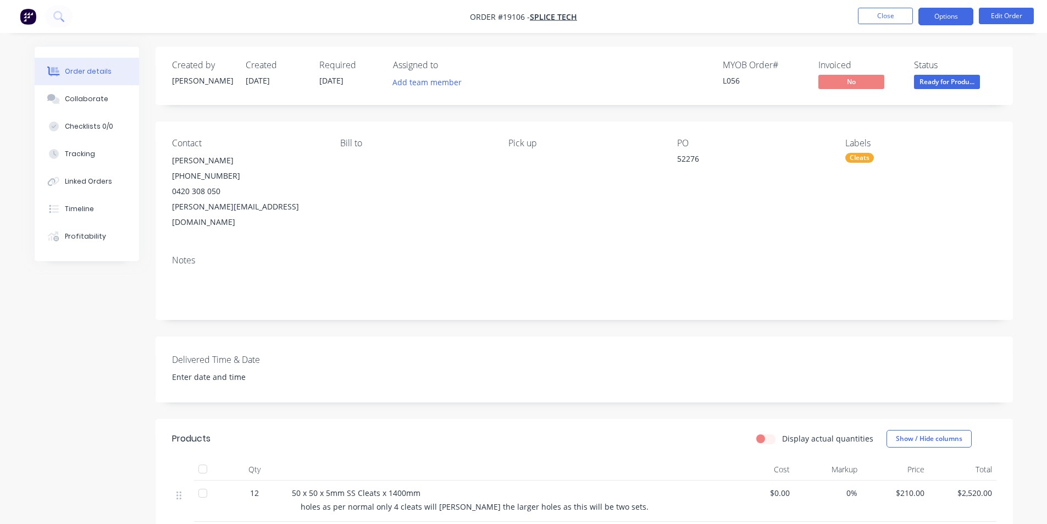
click at [950, 15] on button "Options" at bounding box center [946, 17] width 55 height 18
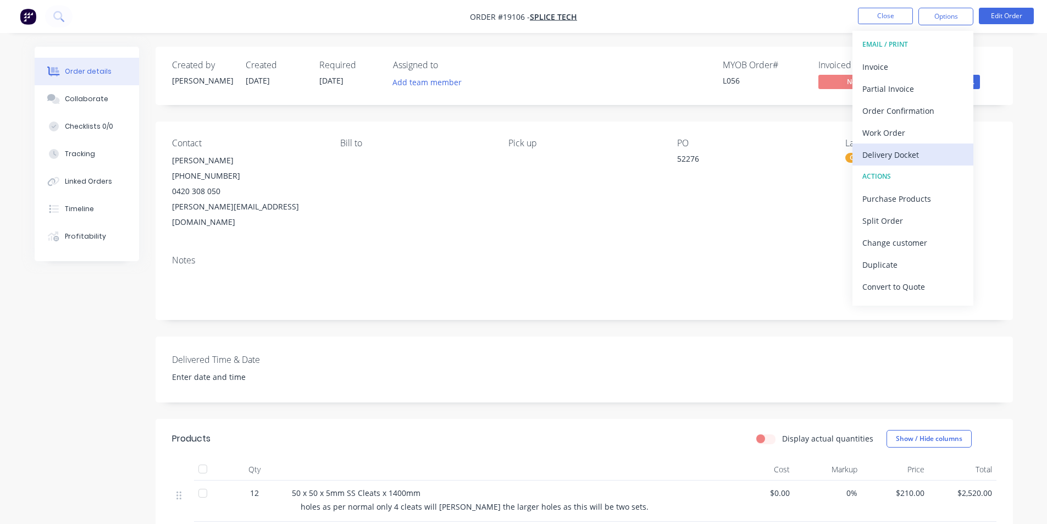
click at [923, 152] on div "Delivery Docket" at bounding box center [912, 155] width 101 height 16
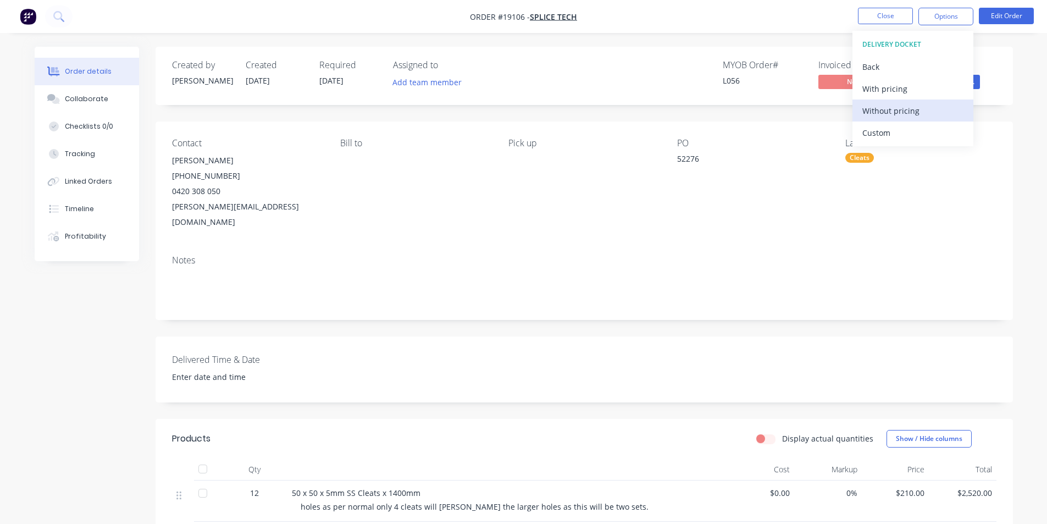
click at [915, 116] on div "Without pricing" at bounding box center [912, 111] width 101 height 16
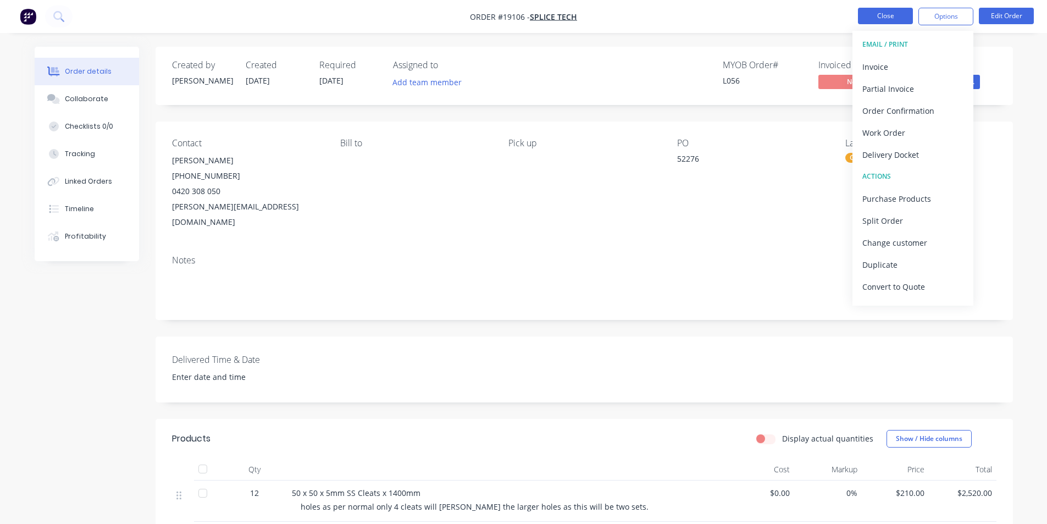
click at [871, 10] on button "Close" at bounding box center [885, 16] width 55 height 16
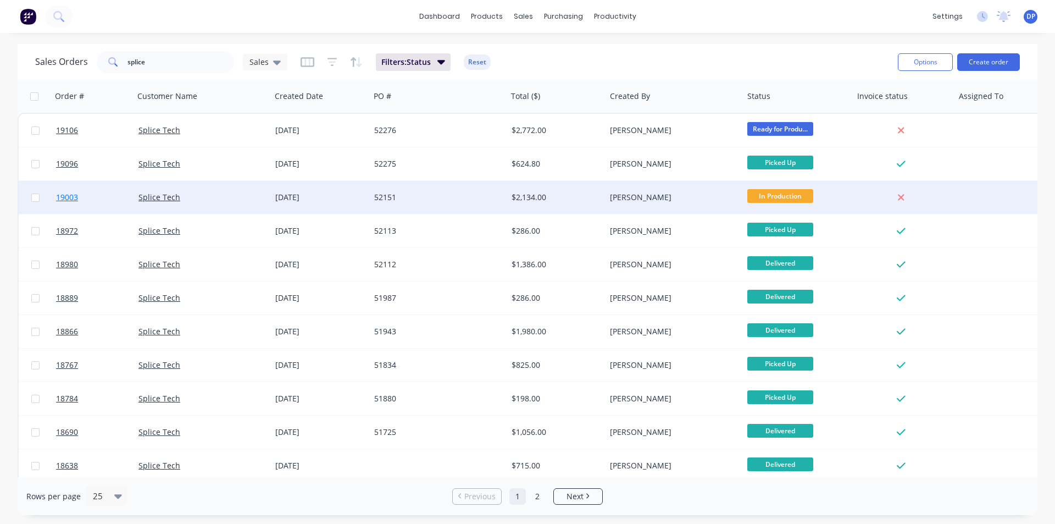
click at [69, 198] on span "19003" at bounding box center [67, 197] width 22 height 11
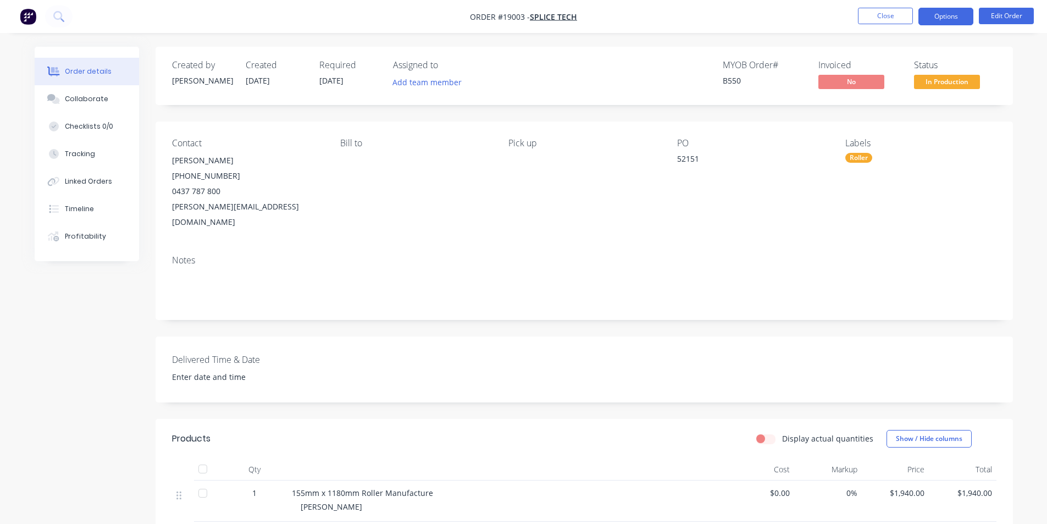
click at [948, 12] on button "Options" at bounding box center [946, 17] width 55 height 18
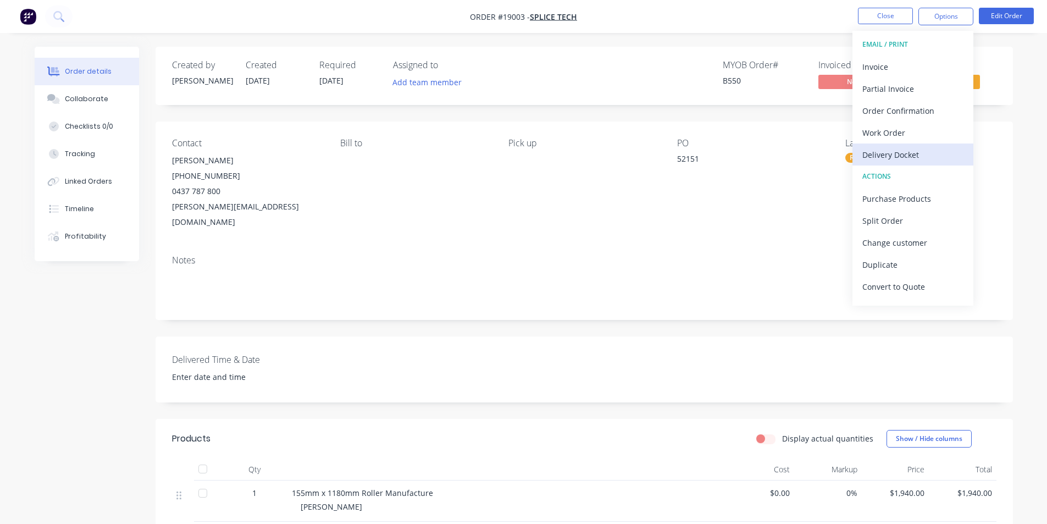
click at [900, 152] on div "Delivery Docket" at bounding box center [912, 155] width 101 height 16
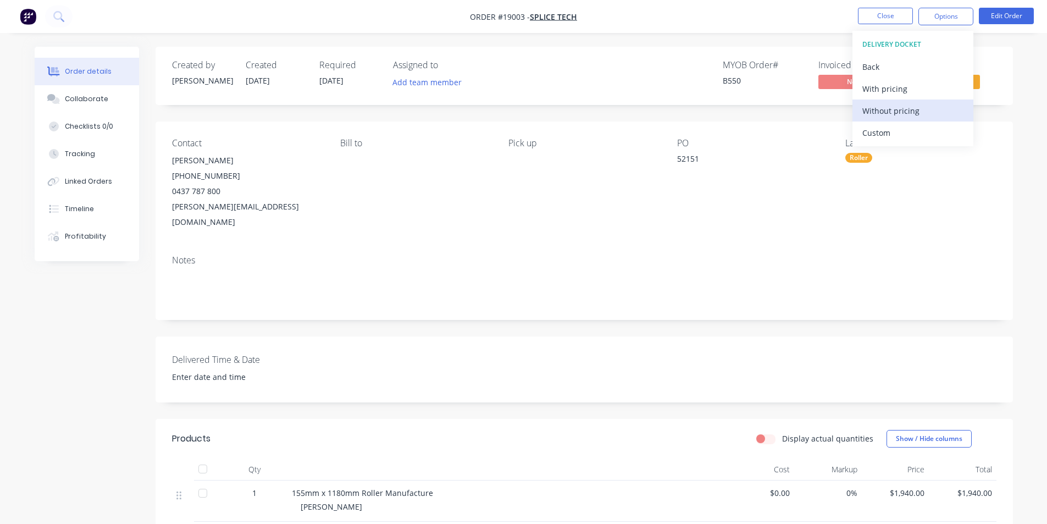
click at [886, 112] on div "Without pricing" at bounding box center [912, 111] width 101 height 16
